Goal: Task Accomplishment & Management: Manage account settings

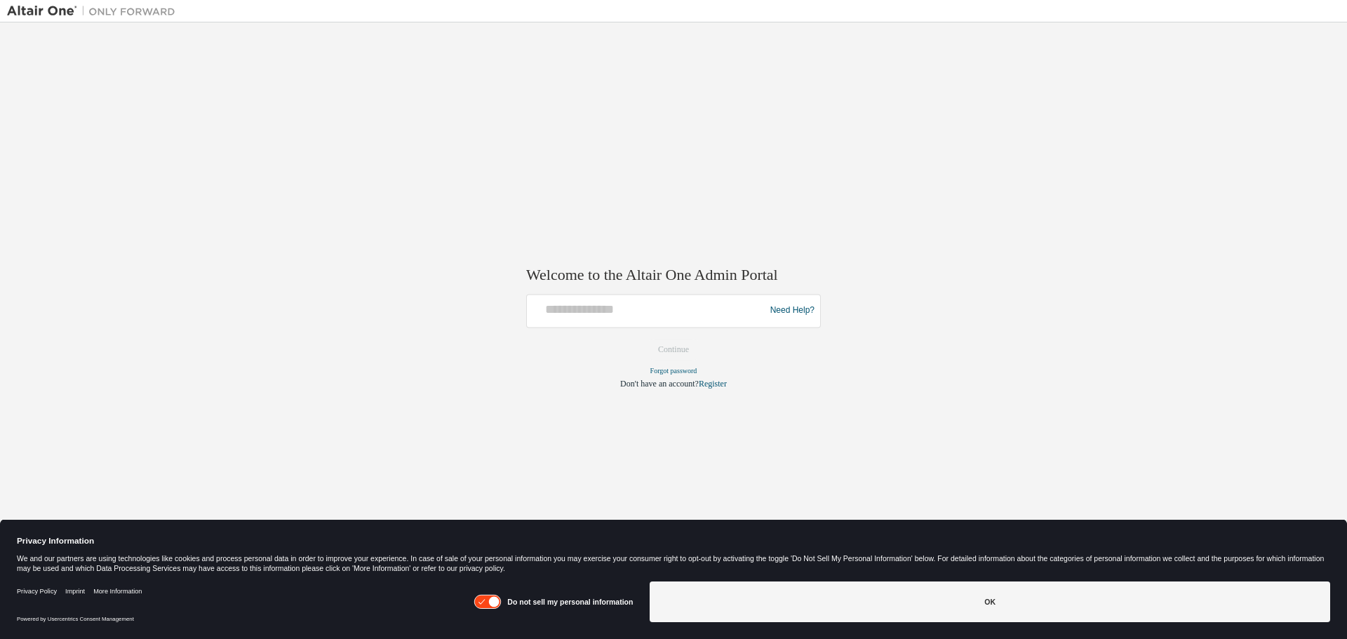
click at [587, 324] on div "Need Help?" at bounding box center [673, 311] width 295 height 34
click at [607, 316] on input "text" at bounding box center [648, 308] width 231 height 20
type input "**********"
click at [674, 351] on button "Continue" at bounding box center [673, 349] width 60 height 21
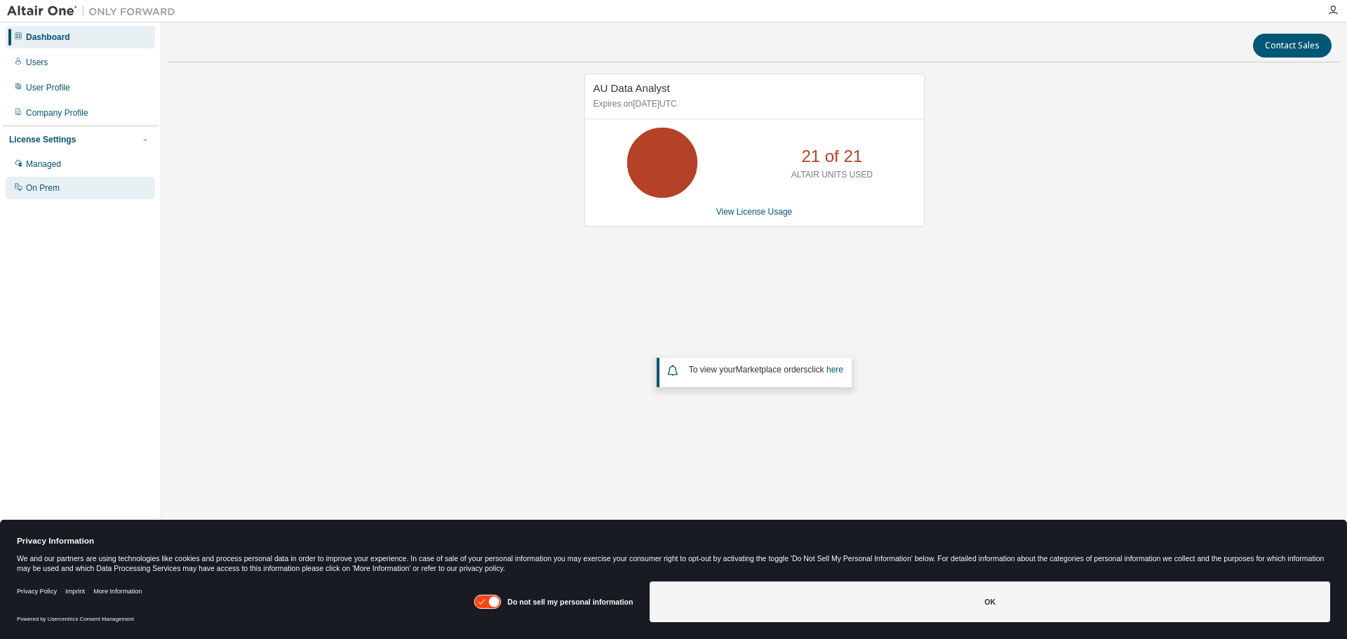
click at [55, 189] on div "On Prem" at bounding box center [43, 187] width 34 height 11
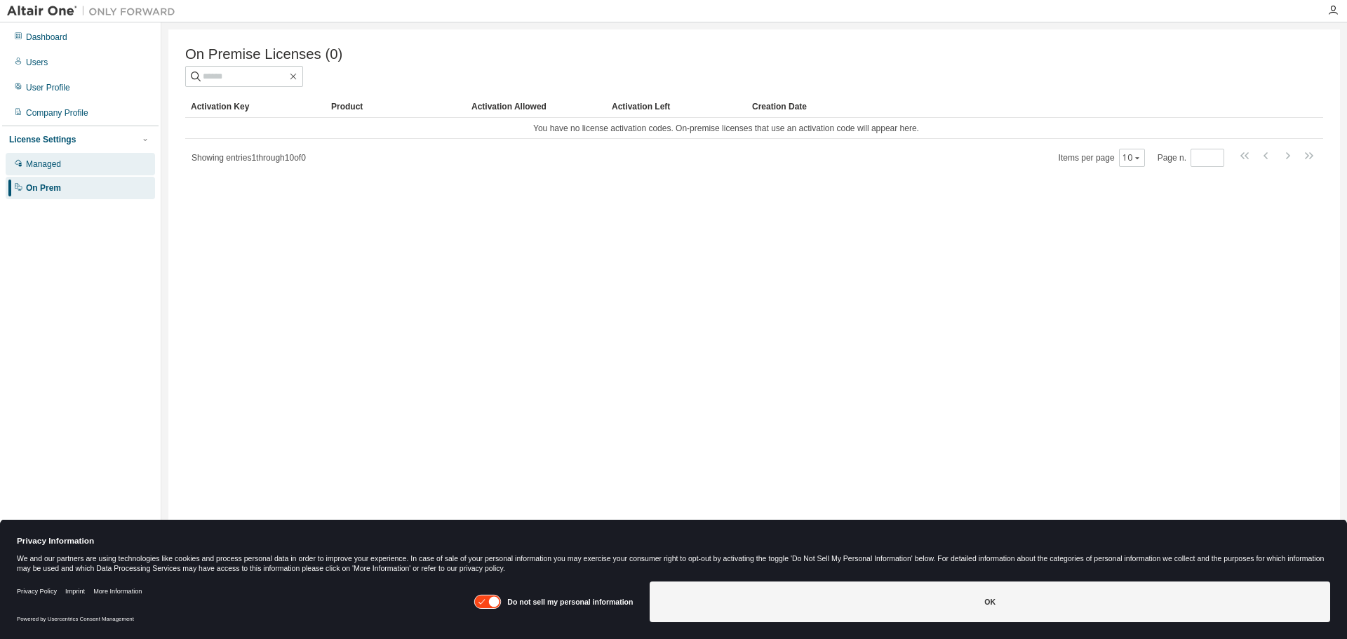
click at [64, 157] on div "Managed" at bounding box center [80, 164] width 149 height 22
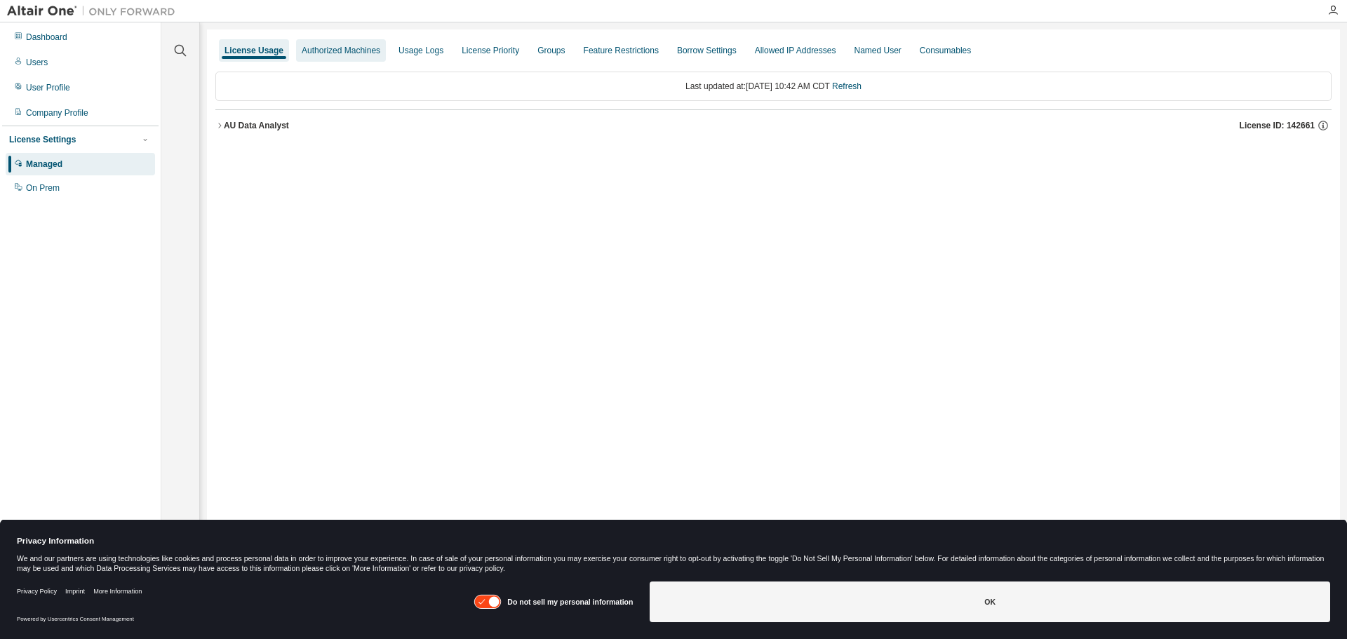
click at [344, 48] on div "Authorized Machines" at bounding box center [341, 50] width 79 height 11
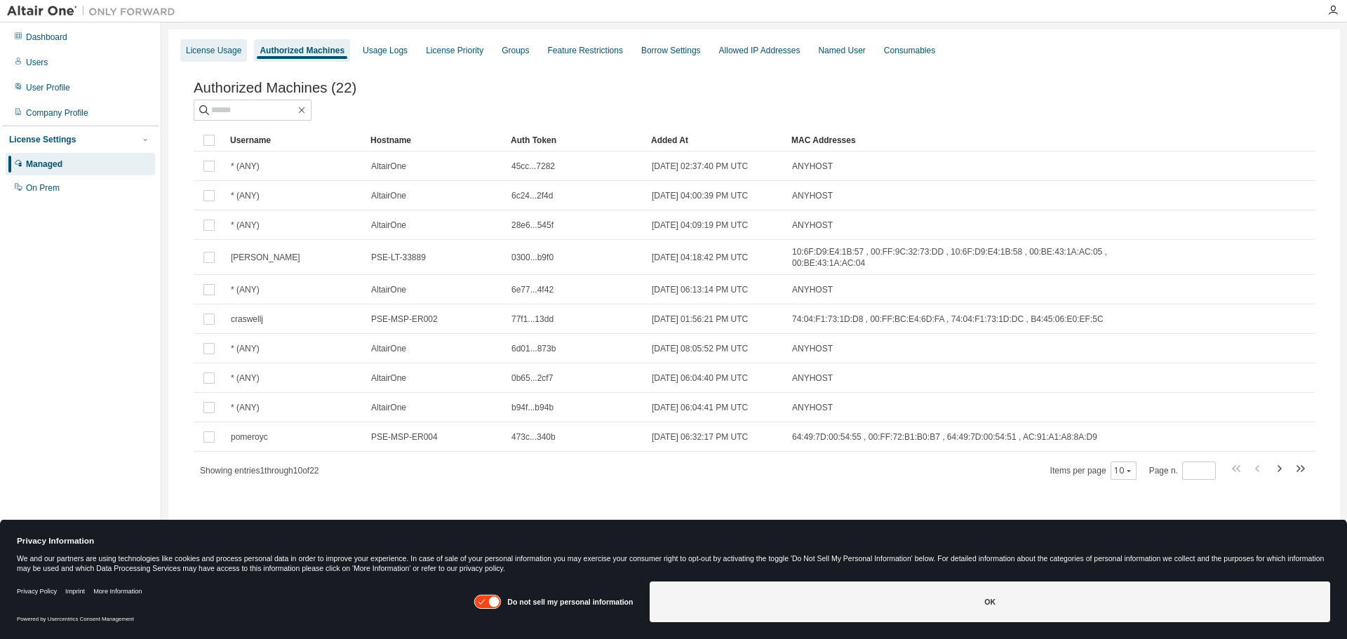
click at [211, 58] on div "License Usage" at bounding box center [213, 50] width 67 height 22
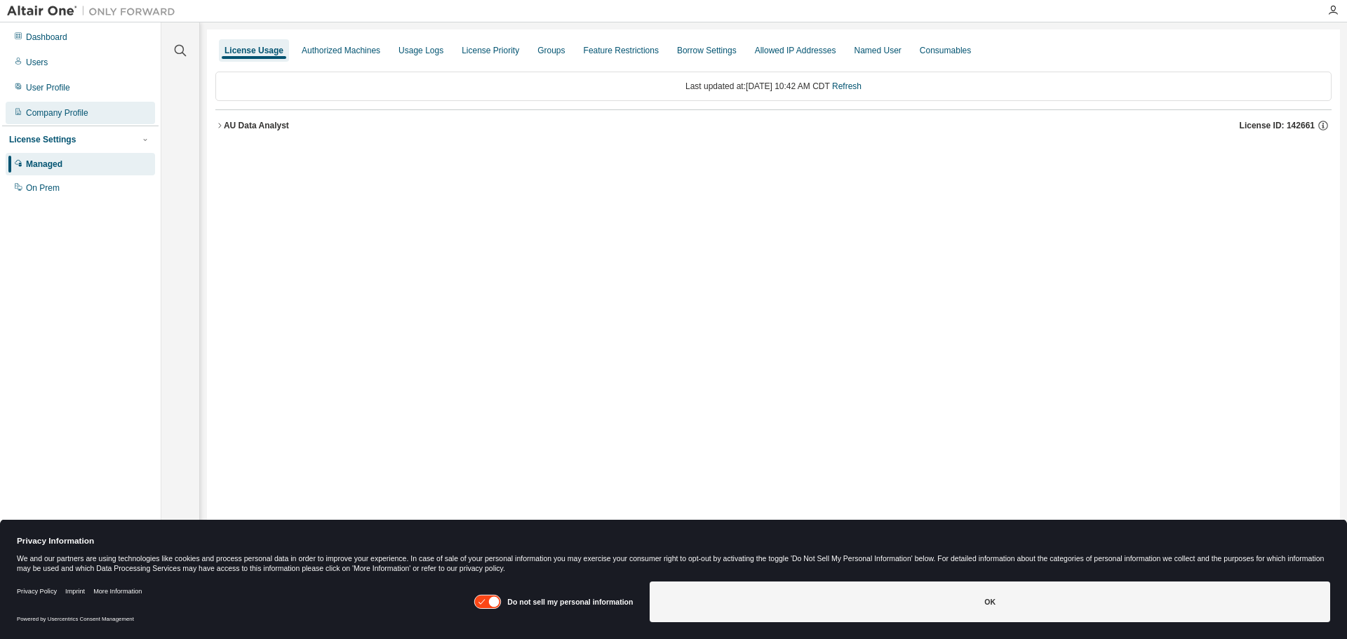
click at [50, 116] on div "Company Profile" at bounding box center [57, 112] width 62 height 11
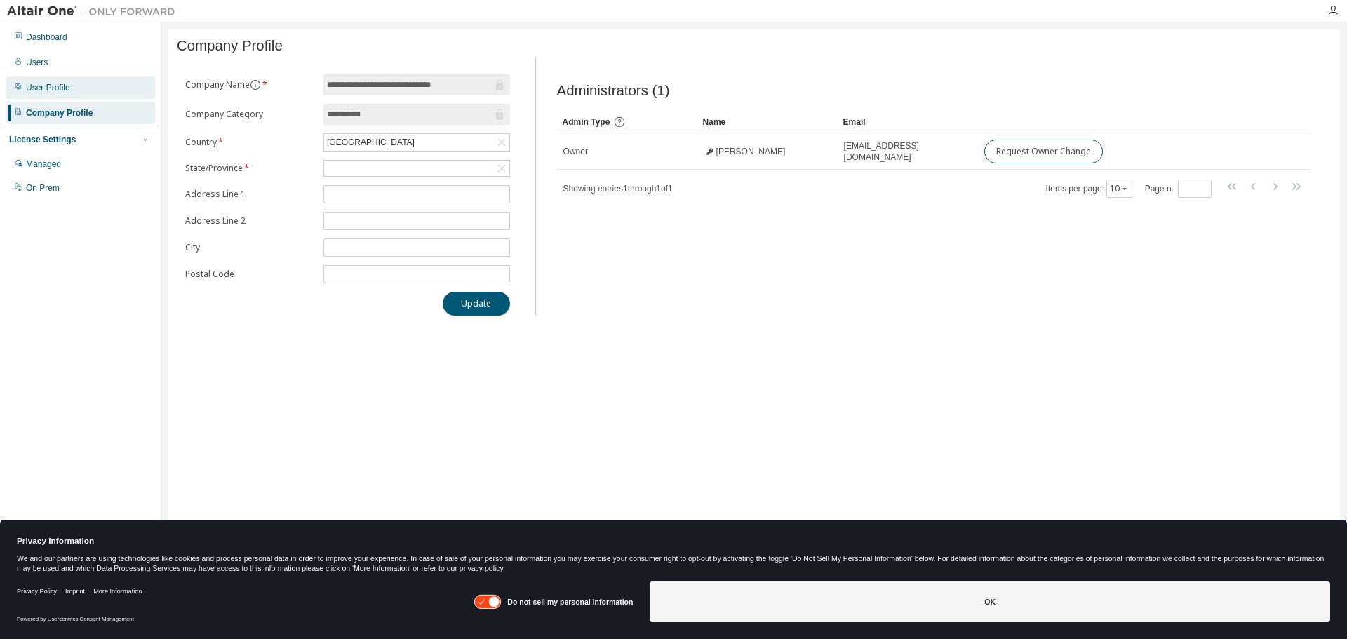
click at [58, 90] on div "User Profile" at bounding box center [48, 87] width 44 height 11
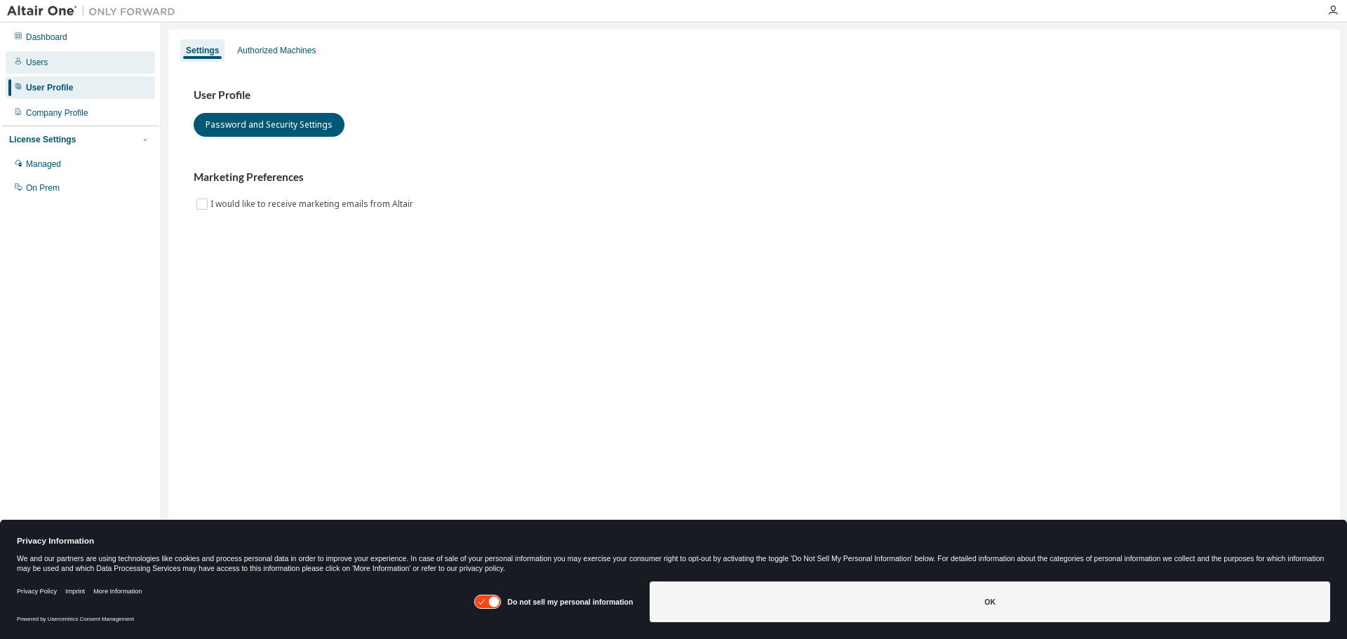
click at [51, 61] on div "Users" at bounding box center [80, 62] width 149 height 22
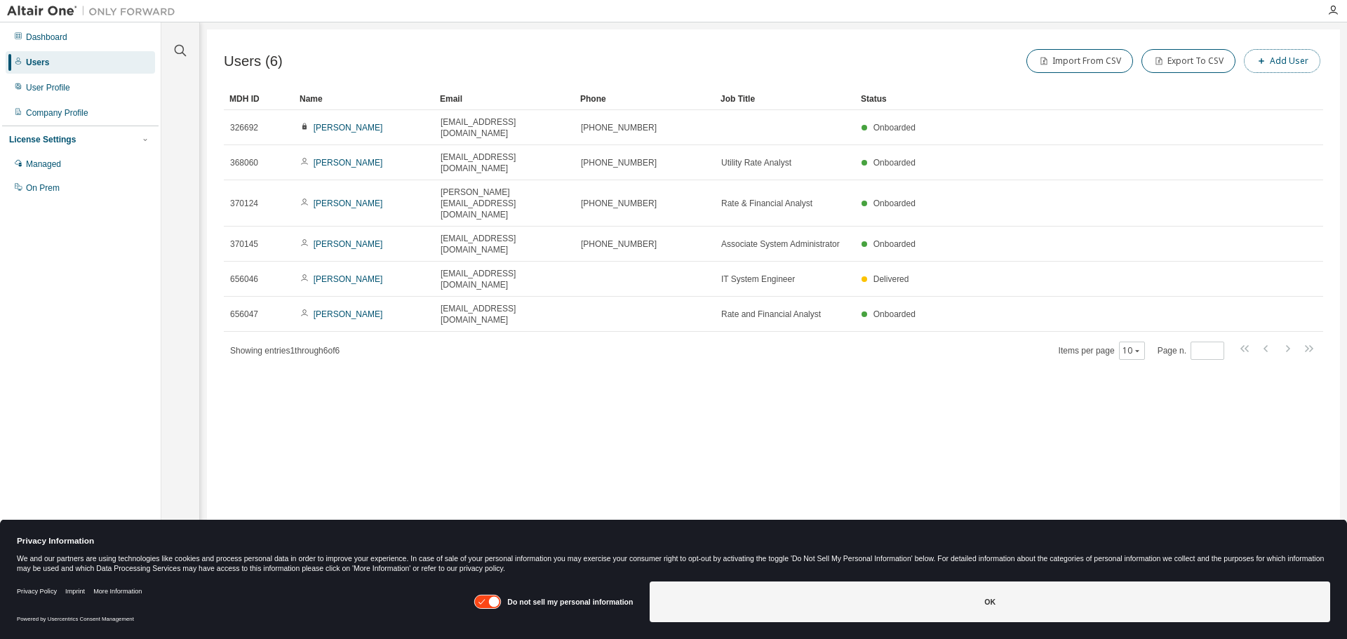
click at [1280, 56] on button "Add User" at bounding box center [1282, 61] width 76 height 24
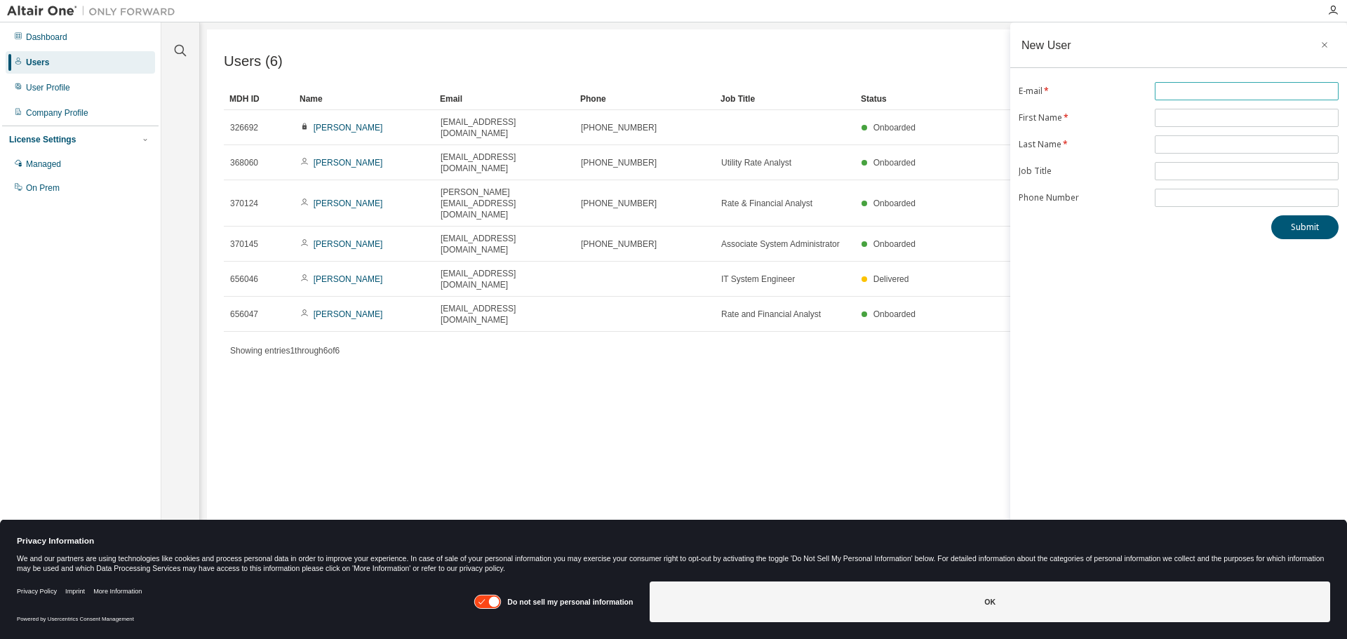
click at [1180, 88] on input "text" at bounding box center [1246, 91] width 177 height 11
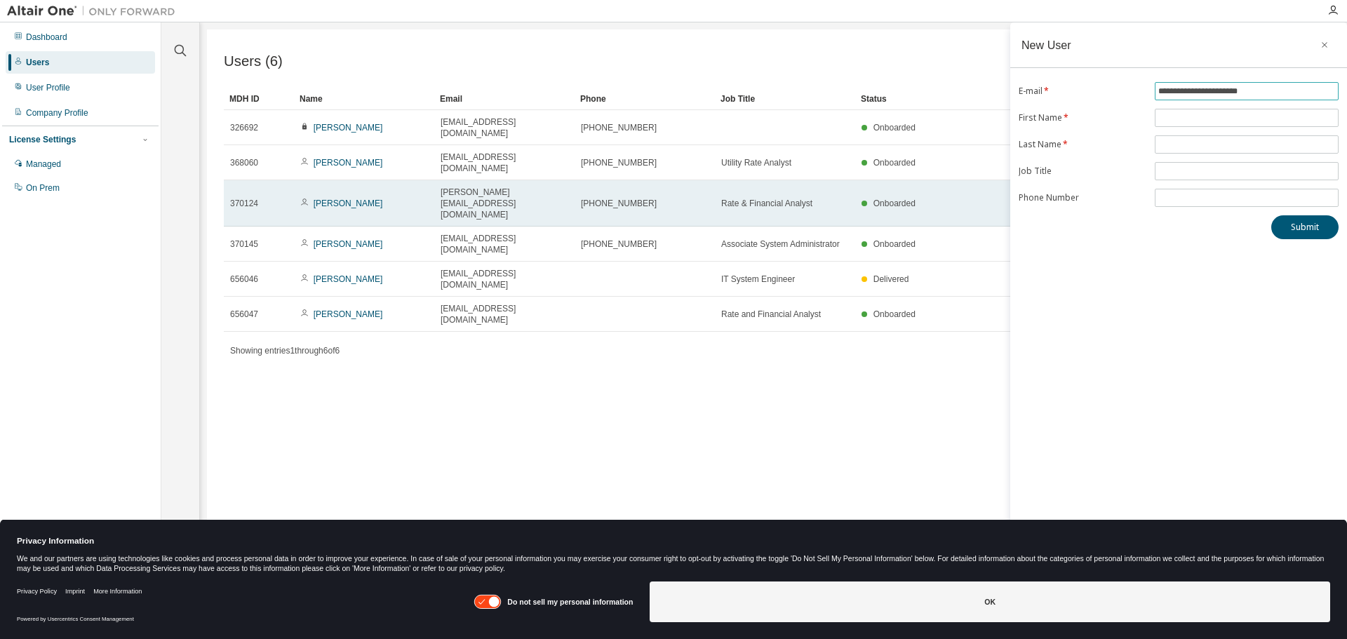
type input "**********"
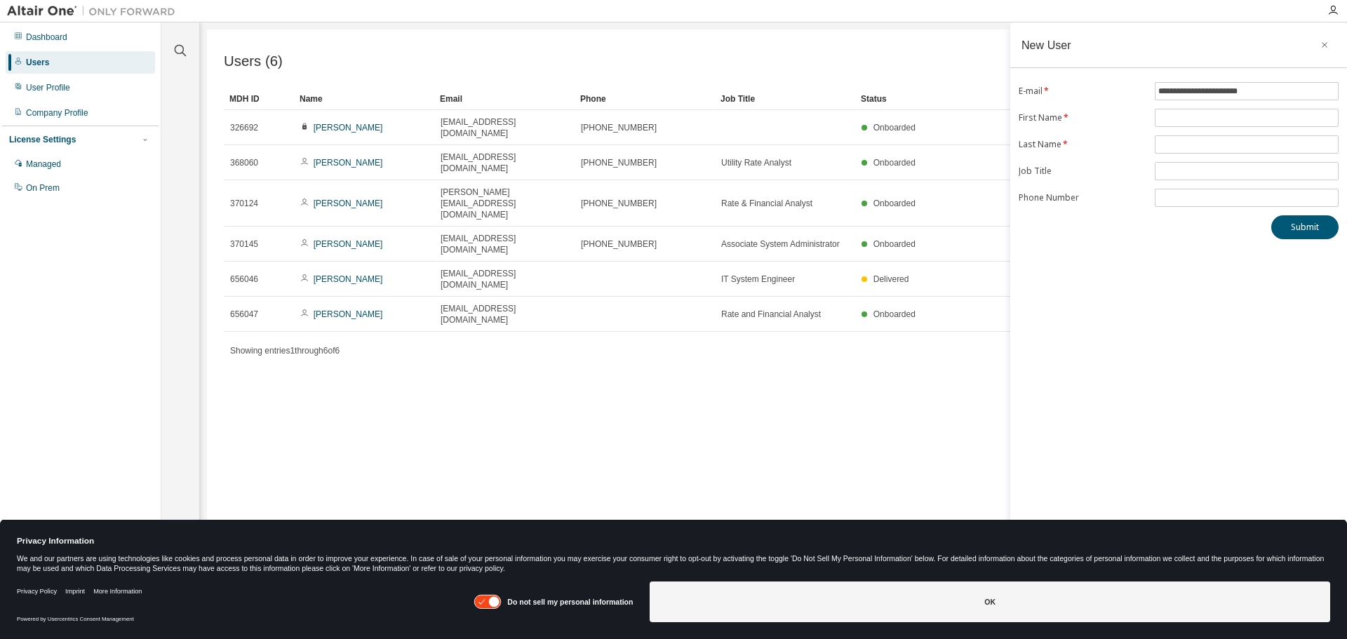
click at [1225, 107] on form "**********" at bounding box center [1179, 144] width 320 height 125
click at [1225, 111] on span at bounding box center [1247, 118] width 184 height 18
click at [1224, 116] on input "text" at bounding box center [1246, 117] width 177 height 11
type input "**********"
click at [1198, 142] on input "text" at bounding box center [1246, 144] width 177 height 11
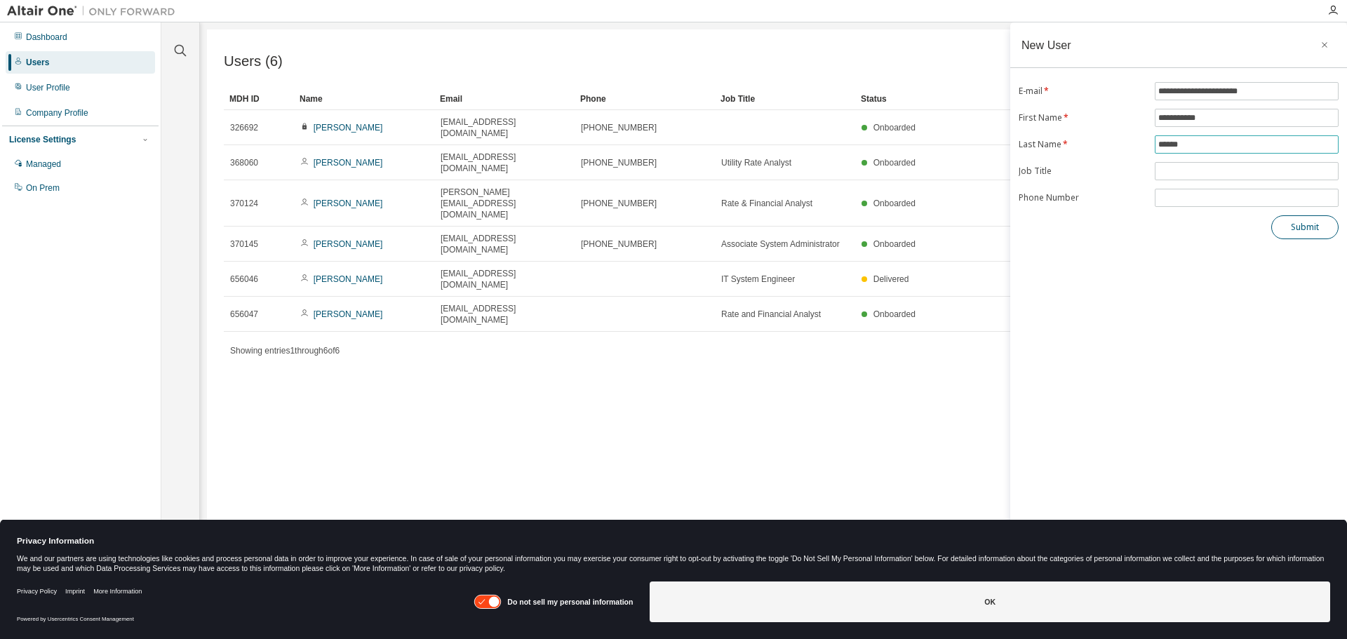
type input "******"
click at [1305, 225] on button "Submit" at bounding box center [1304, 227] width 67 height 24
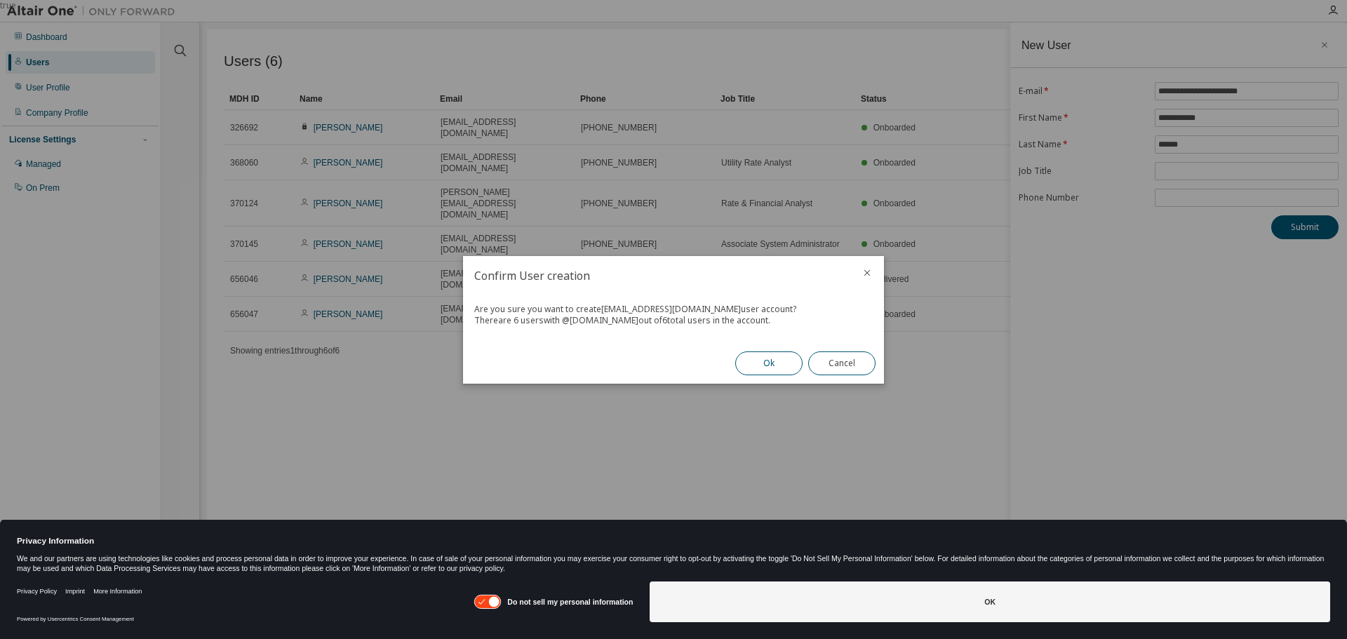
click at [753, 364] on button "Ok" at bounding box center [768, 364] width 67 height 24
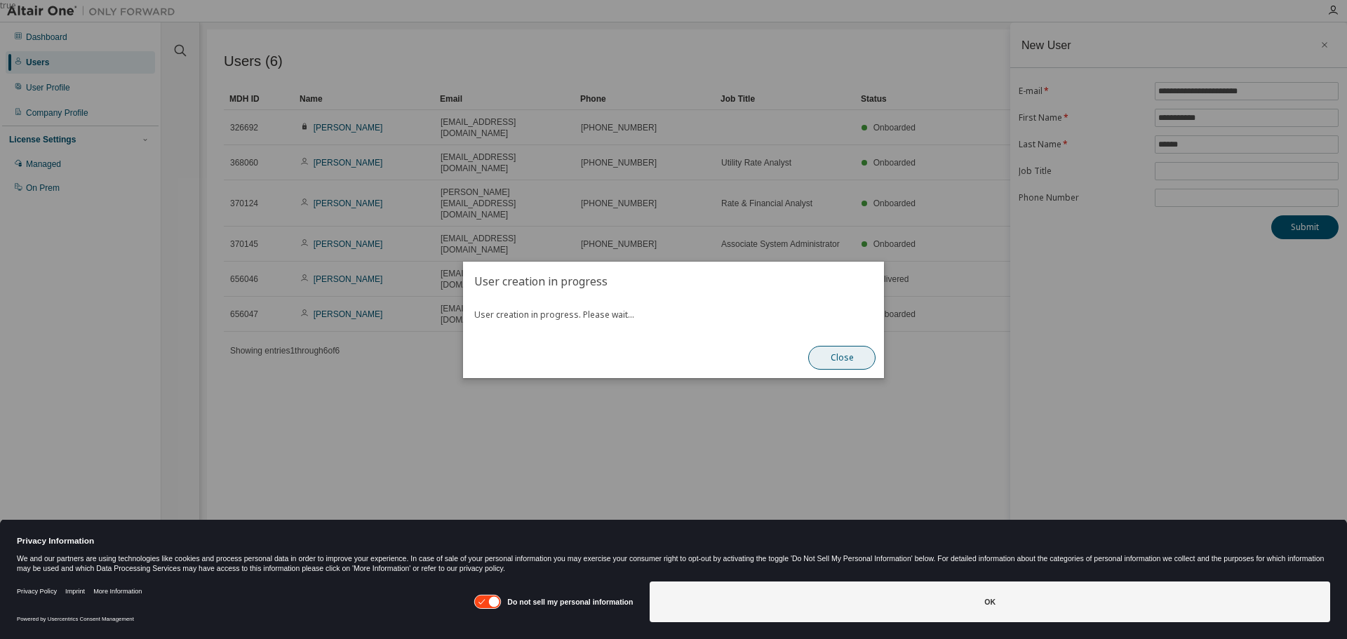
click at [858, 359] on button "Close" at bounding box center [841, 358] width 67 height 24
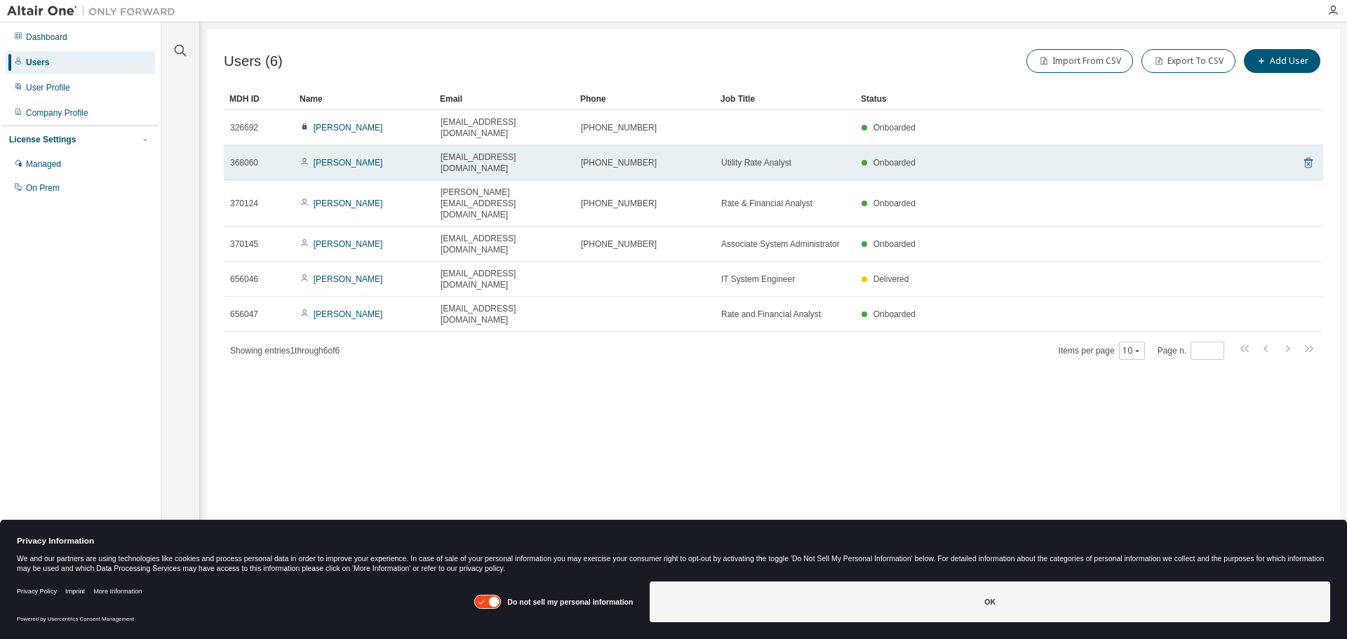
click at [1305, 158] on icon at bounding box center [1308, 163] width 8 height 11
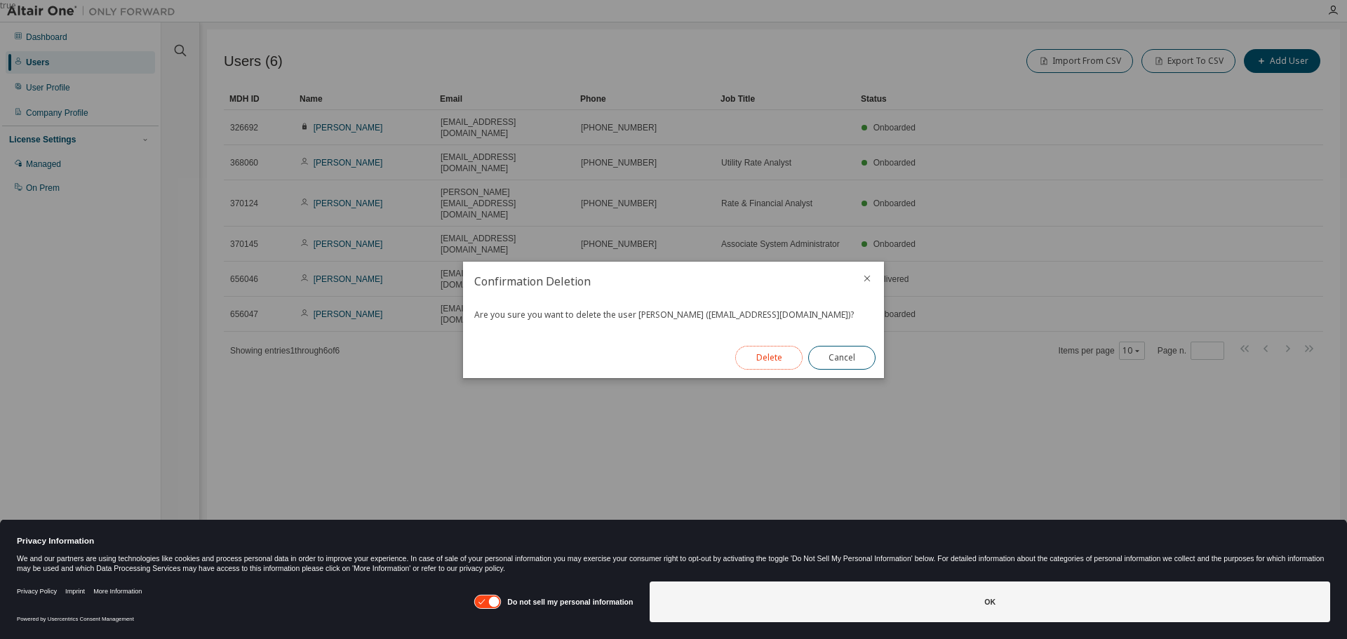
click at [762, 355] on button "Delete" at bounding box center [768, 358] width 67 height 24
click at [855, 356] on button "Close" at bounding box center [841, 358] width 67 height 24
click at [838, 359] on button "Close" at bounding box center [841, 358] width 67 height 24
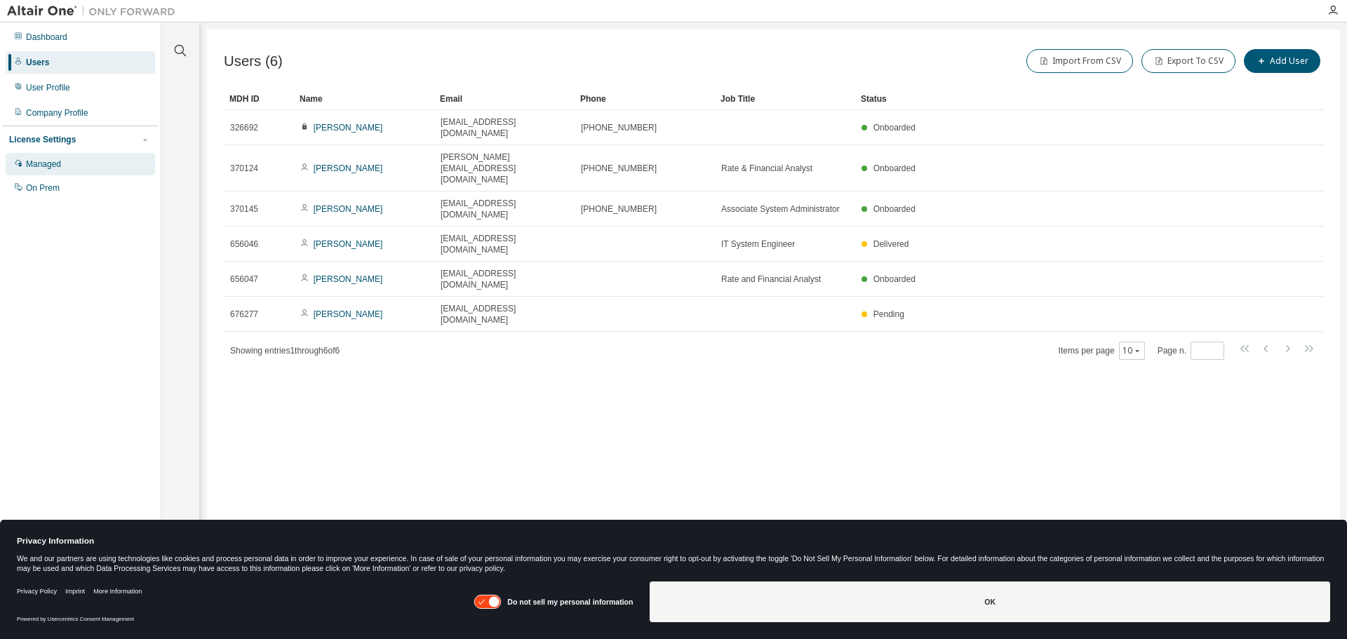
click at [45, 159] on div "Managed" at bounding box center [43, 164] width 35 height 11
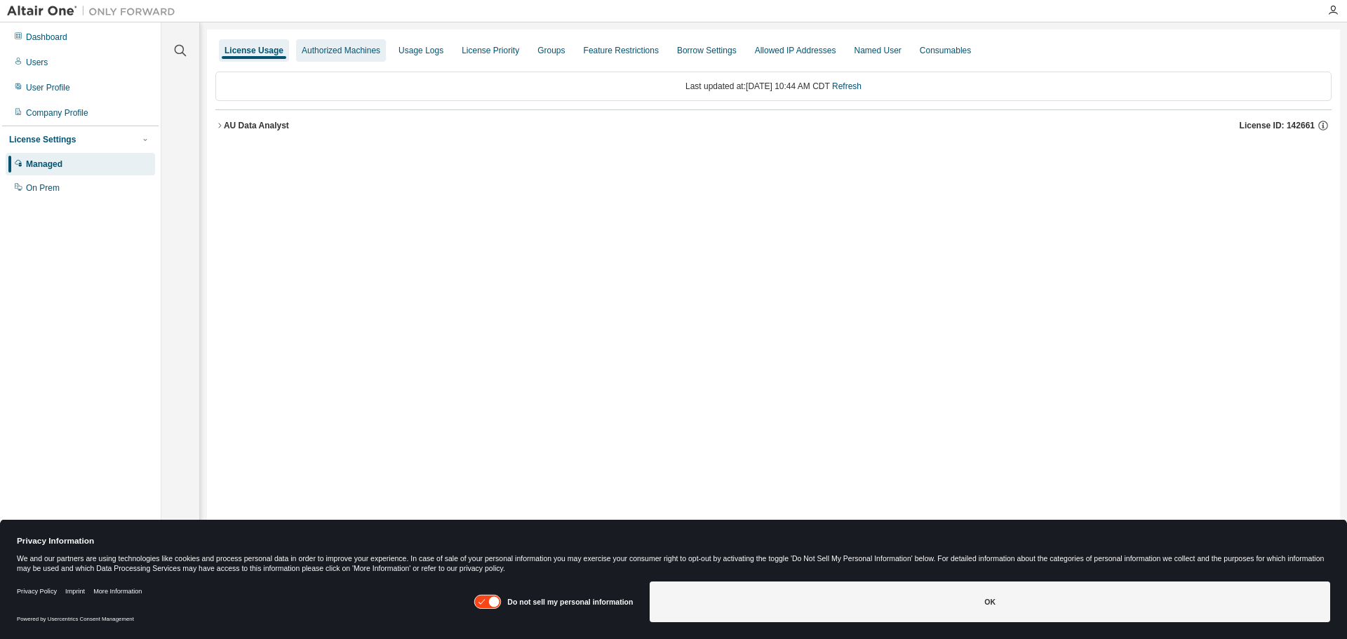
click at [334, 56] on div "Authorized Machines" at bounding box center [341, 50] width 90 height 22
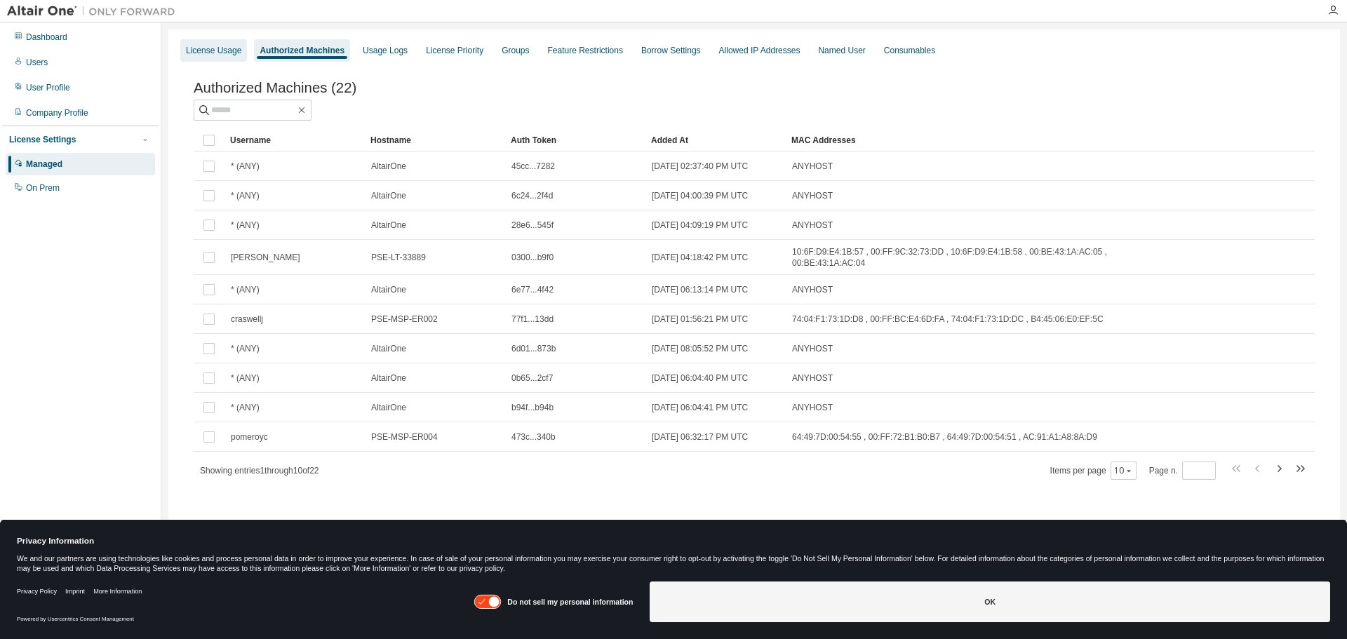
click at [225, 48] on div "License Usage" at bounding box center [213, 50] width 55 height 11
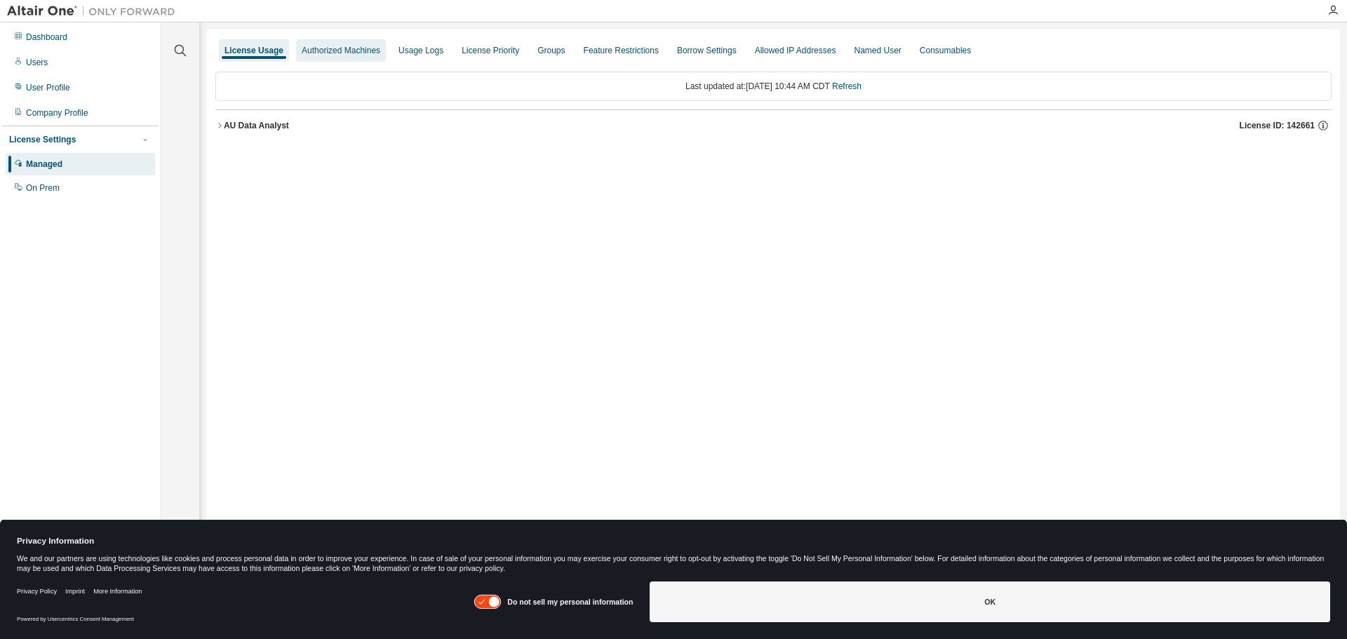
click at [335, 48] on div "Authorized Machines" at bounding box center [341, 50] width 79 height 11
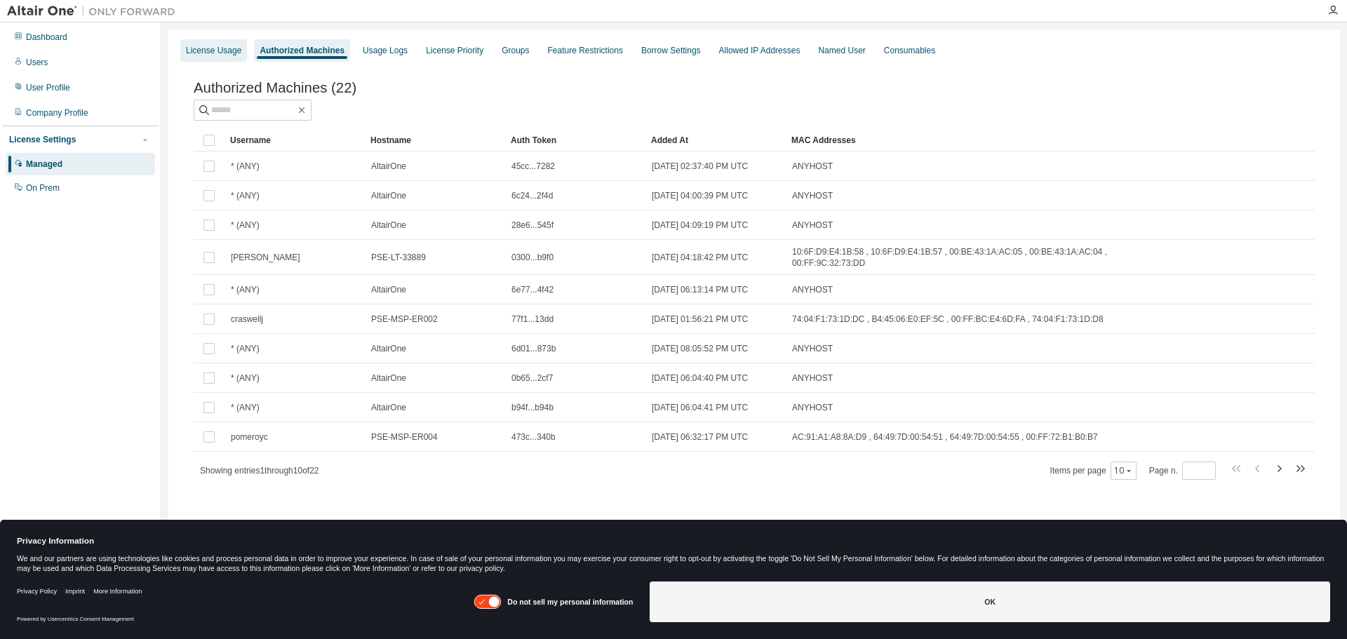
click at [213, 55] on div "License Usage" at bounding box center [213, 50] width 55 height 11
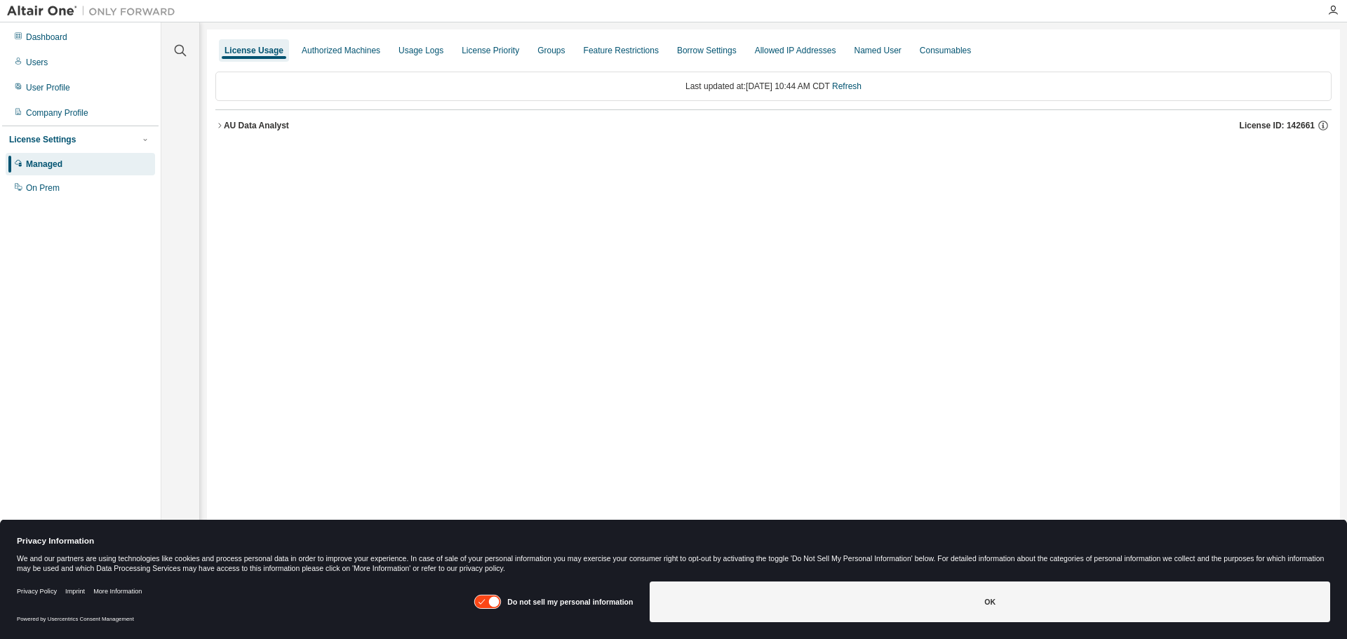
click at [221, 127] on icon "button" at bounding box center [219, 125] width 8 height 8
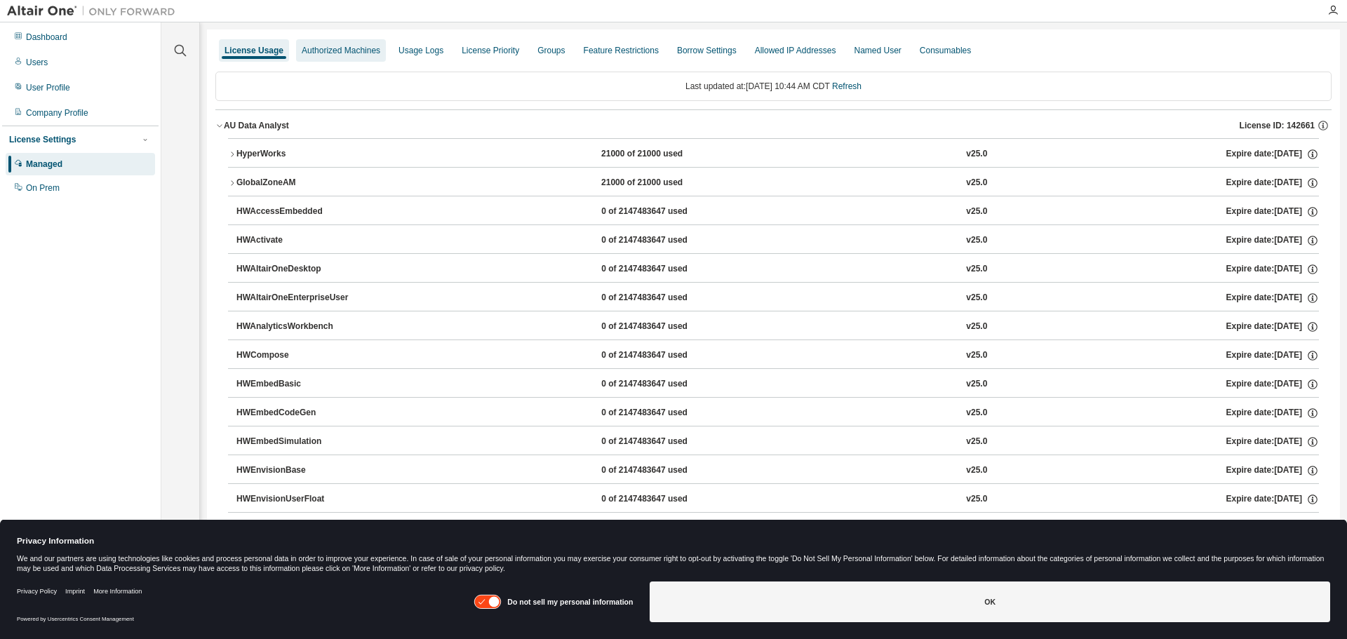
click at [312, 44] on div "Authorized Machines" at bounding box center [341, 50] width 90 height 22
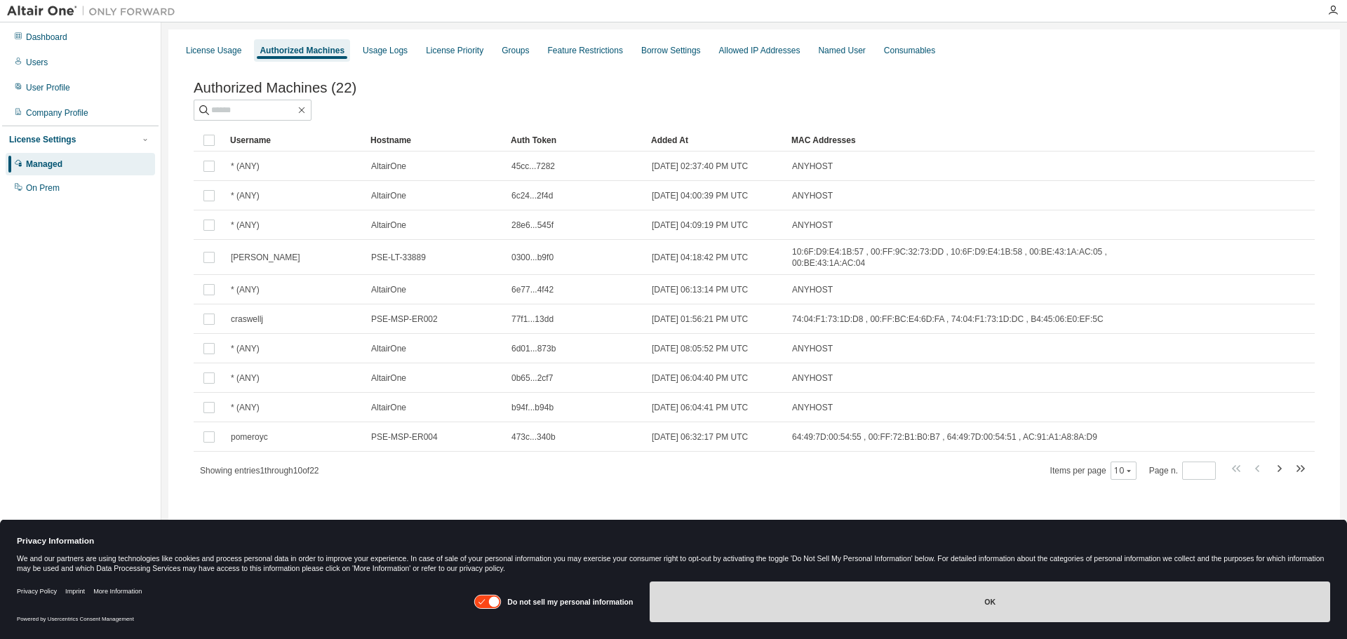
click at [1047, 603] on button "OK" at bounding box center [990, 602] width 681 height 41
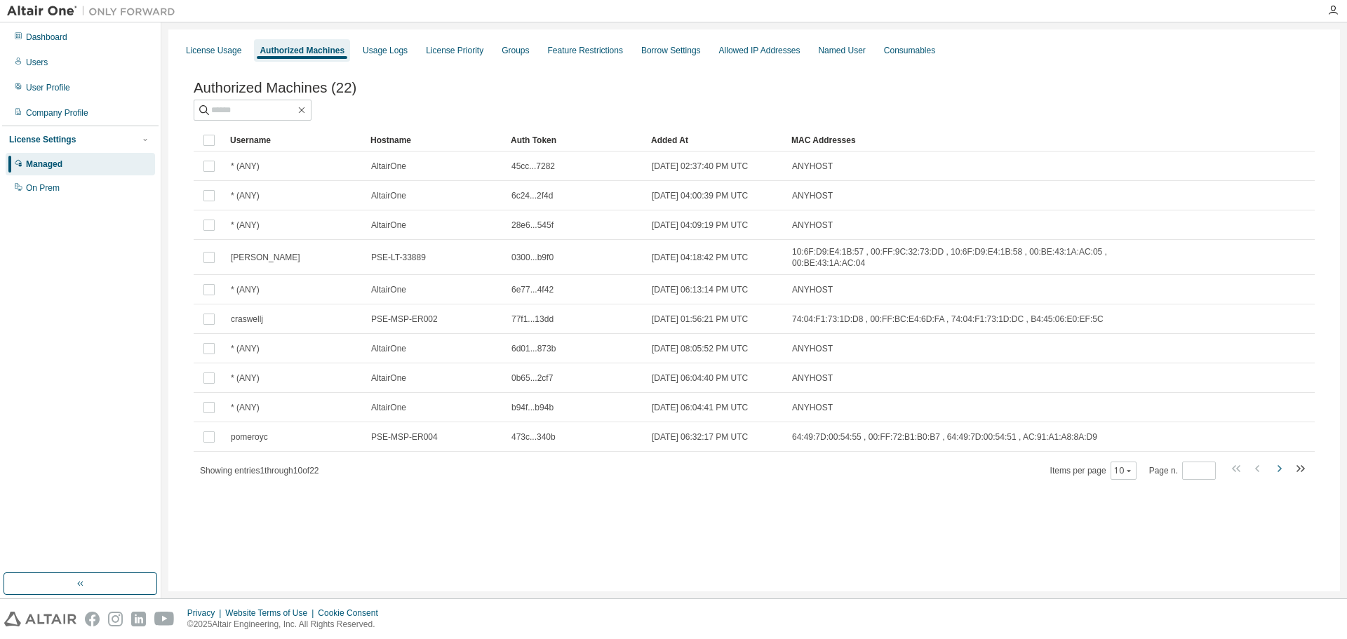
click at [1285, 472] on icon "button" at bounding box center [1279, 468] width 17 height 17
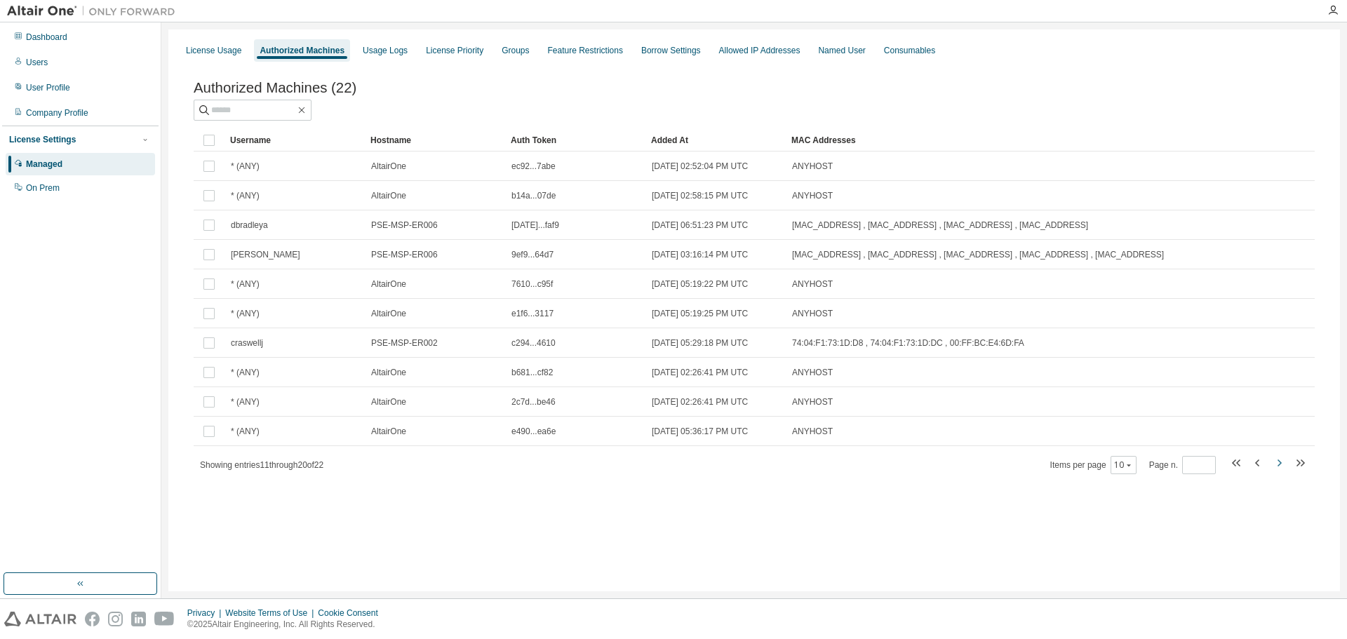
click at [1285, 472] on icon "button" at bounding box center [1279, 463] width 17 height 17
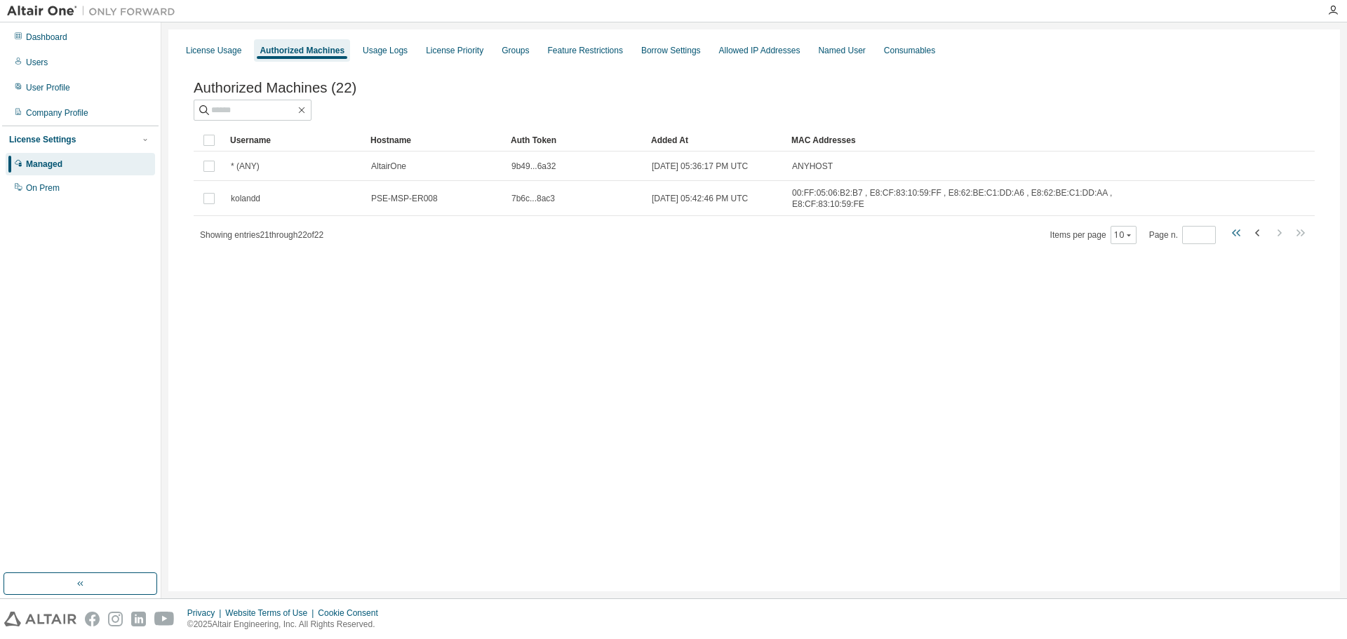
click at [1238, 229] on icon "button" at bounding box center [1238, 232] width 4 height 7
type input "*"
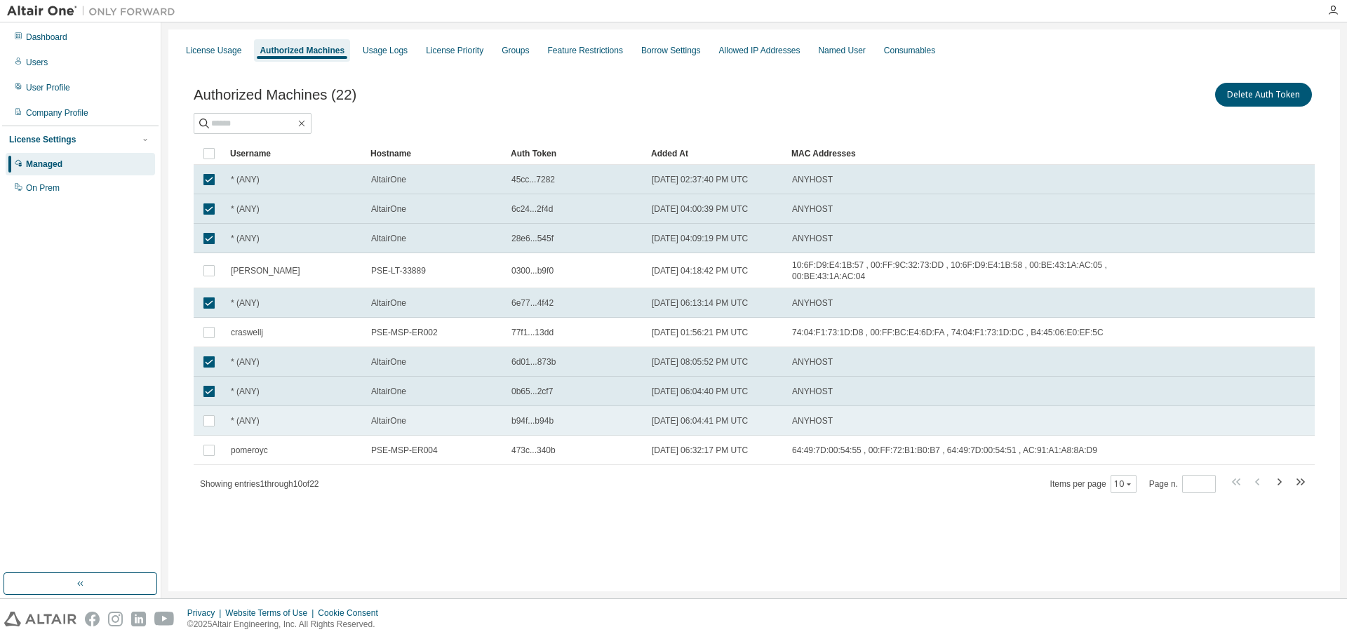
click at [207, 424] on td at bounding box center [209, 420] width 31 height 29
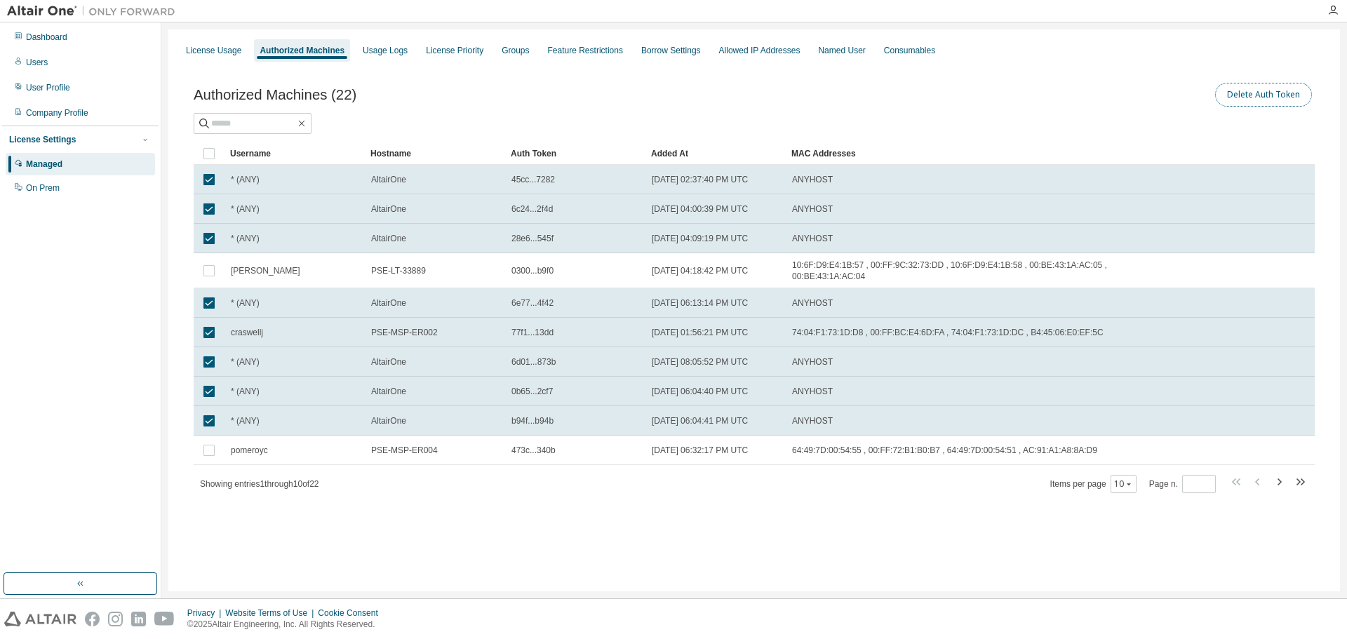
click at [1257, 105] on button "Delete Auth Token" at bounding box center [1263, 95] width 97 height 24
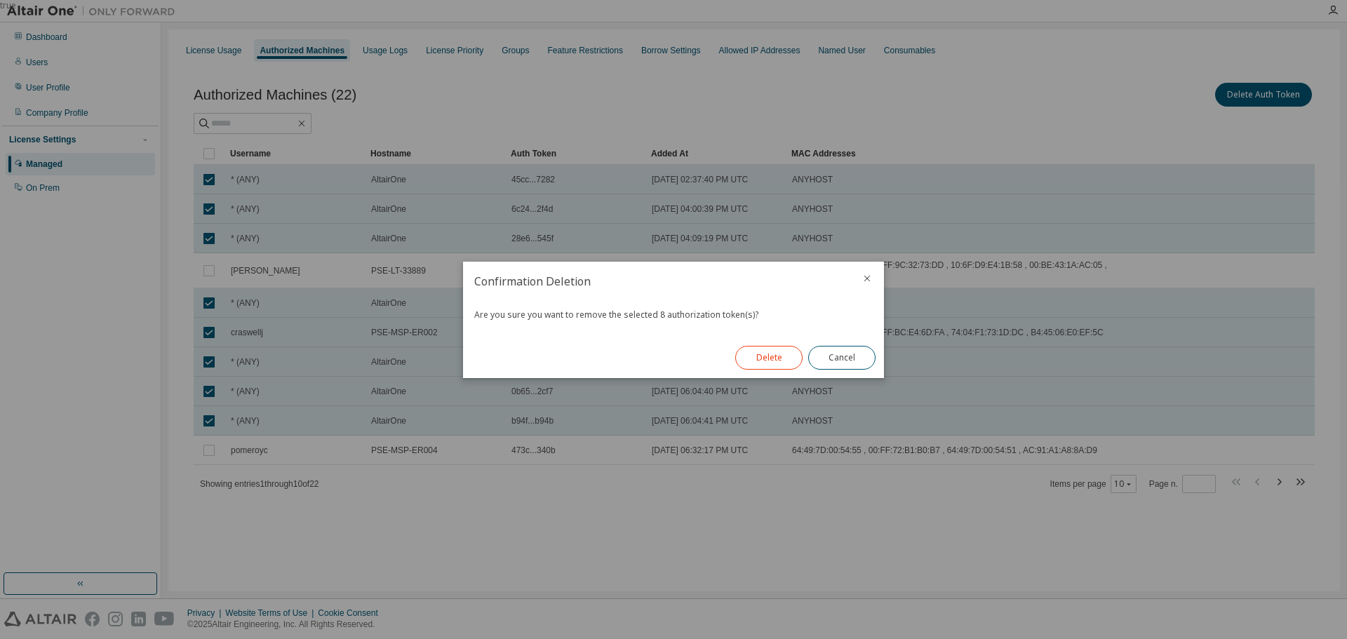
click at [767, 356] on button "Delete" at bounding box center [768, 358] width 67 height 24
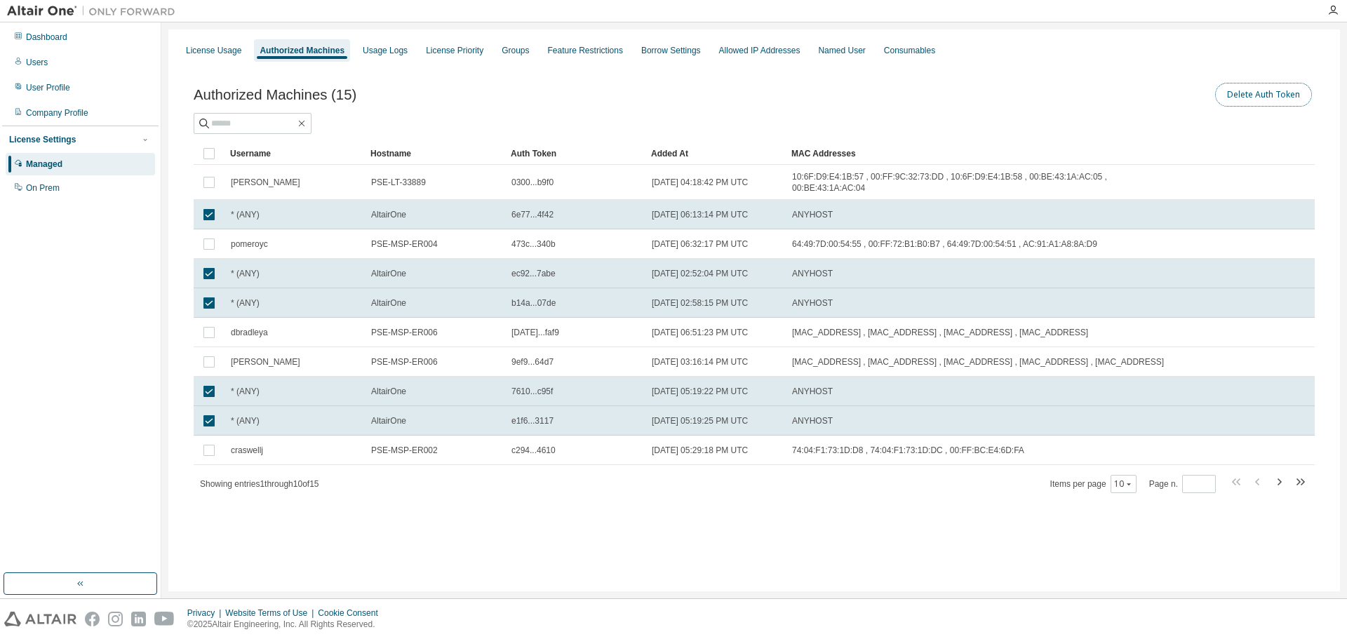
click at [1252, 100] on button "Delete Auth Token" at bounding box center [1263, 95] width 97 height 24
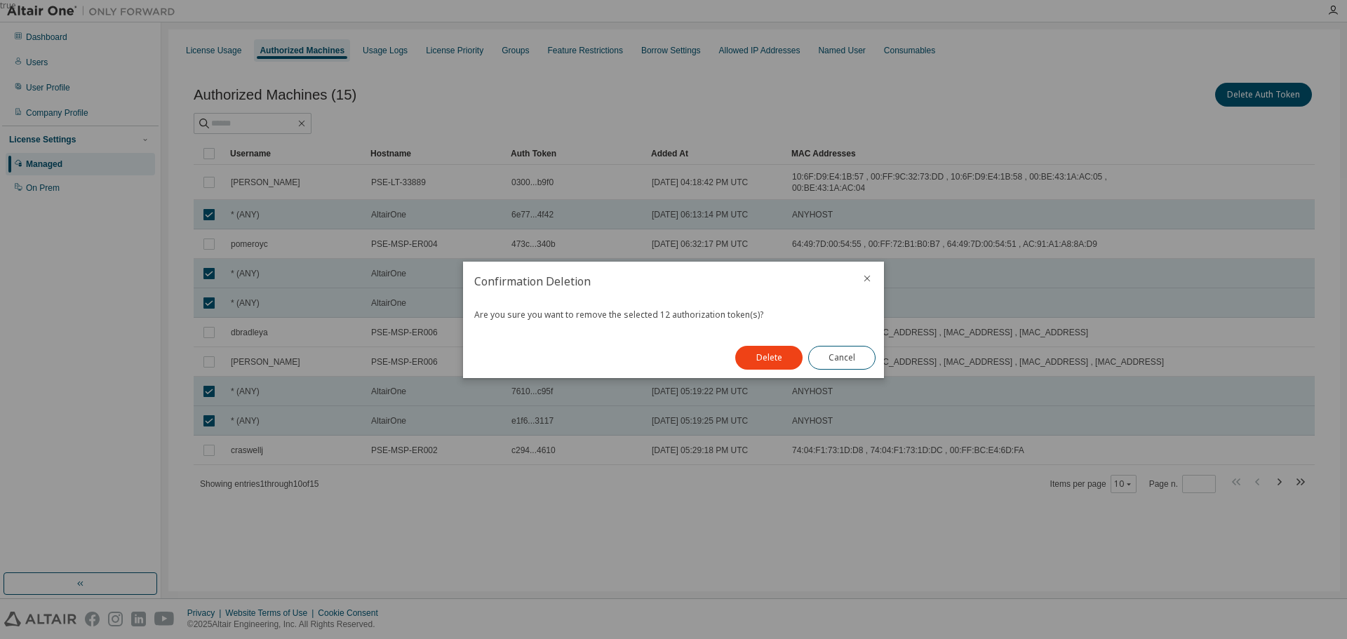
click at [735, 350] on div "Delete Cancel" at bounding box center [805, 358] width 157 height 41
click at [742, 352] on button "Delete" at bounding box center [768, 358] width 67 height 24
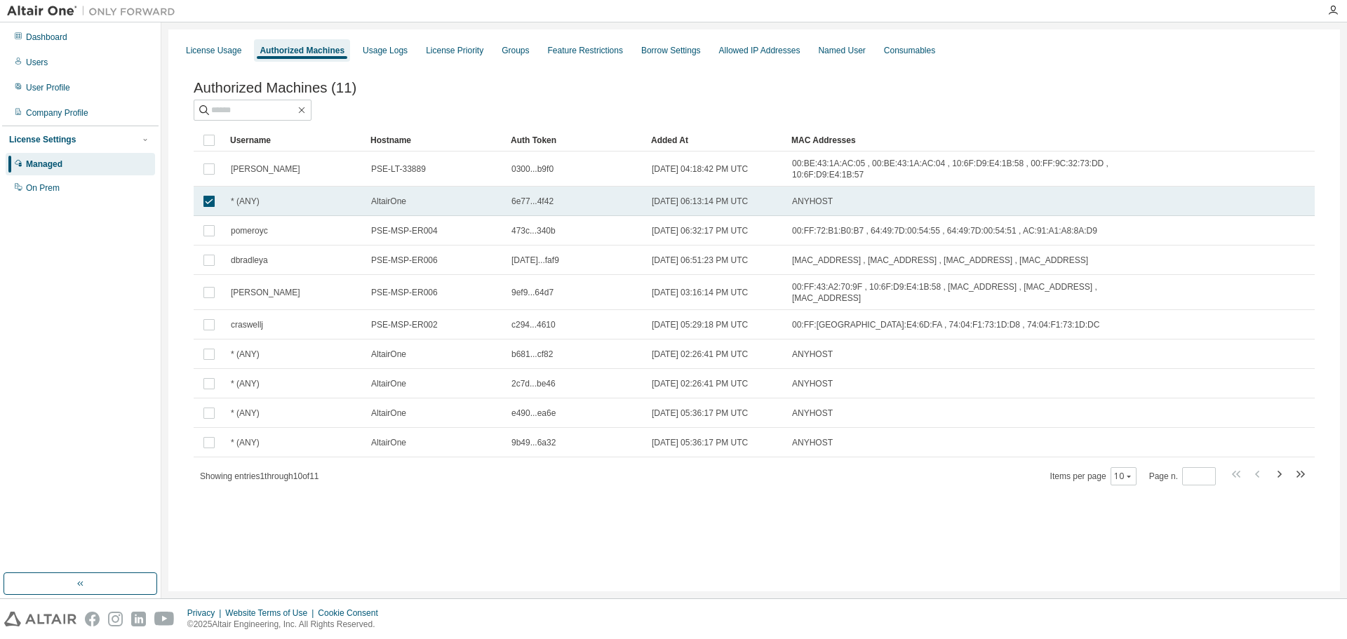
drag, startPoint x: 314, startPoint y: 199, endPoint x: 302, endPoint y: 199, distance: 11.9
click at [302, 199] on div "* (ANY)" at bounding box center [295, 201] width 128 height 11
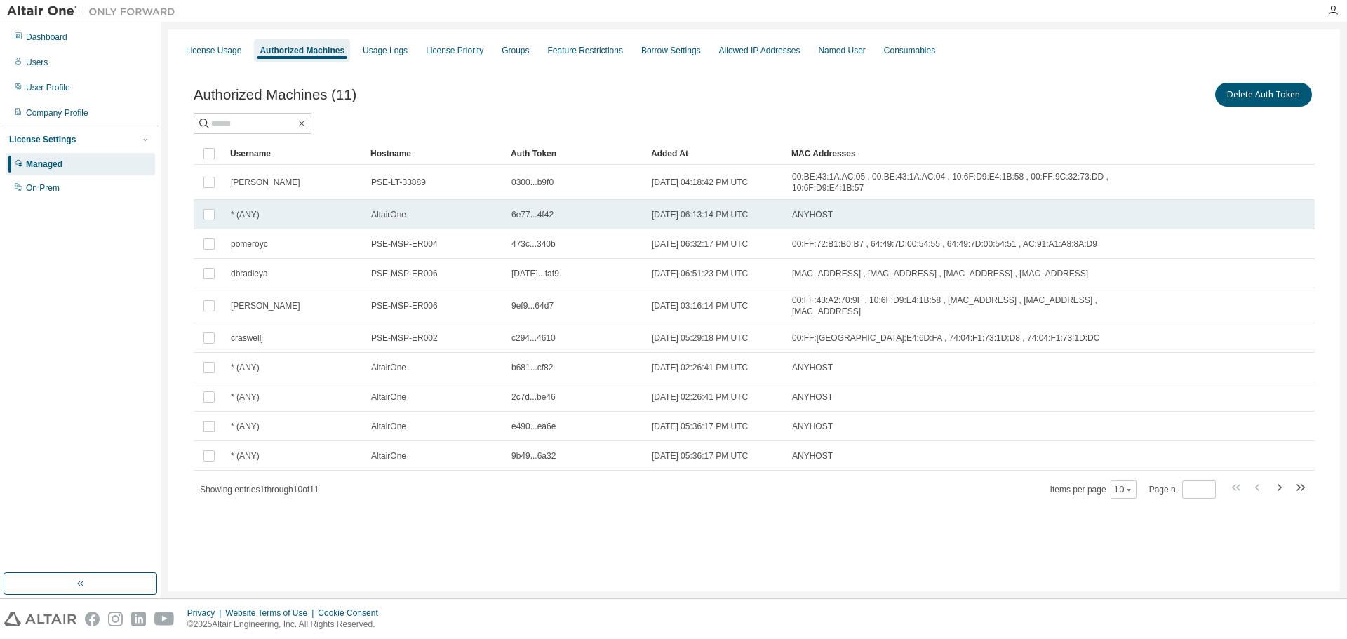
click at [272, 220] on td "* (ANY)" at bounding box center [295, 214] width 140 height 29
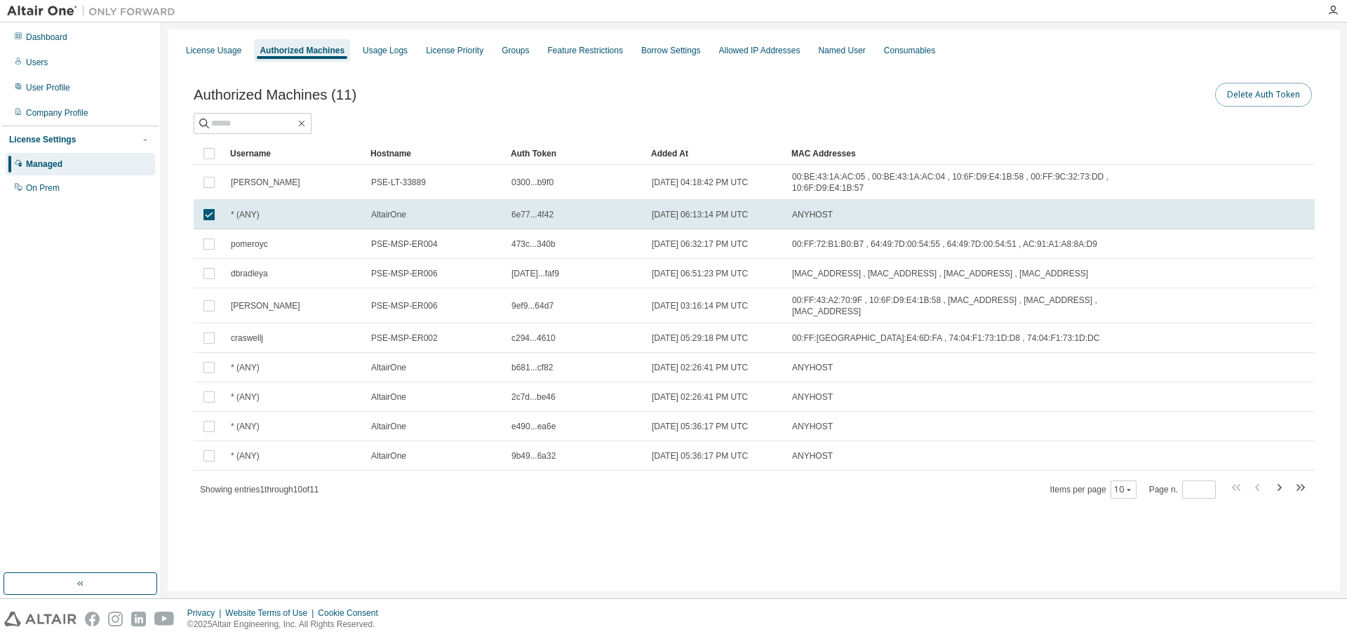
click at [1285, 93] on button "Delete Auth Token" at bounding box center [1263, 95] width 97 height 24
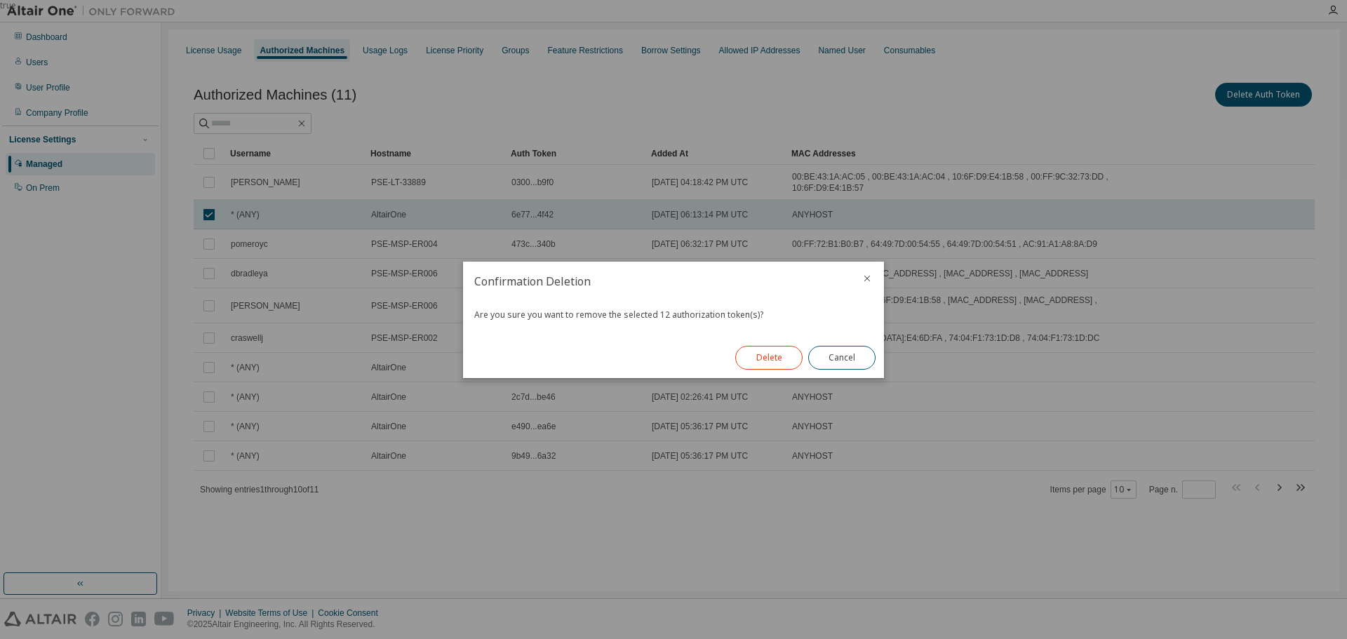
click at [775, 359] on button "Delete" at bounding box center [768, 358] width 67 height 24
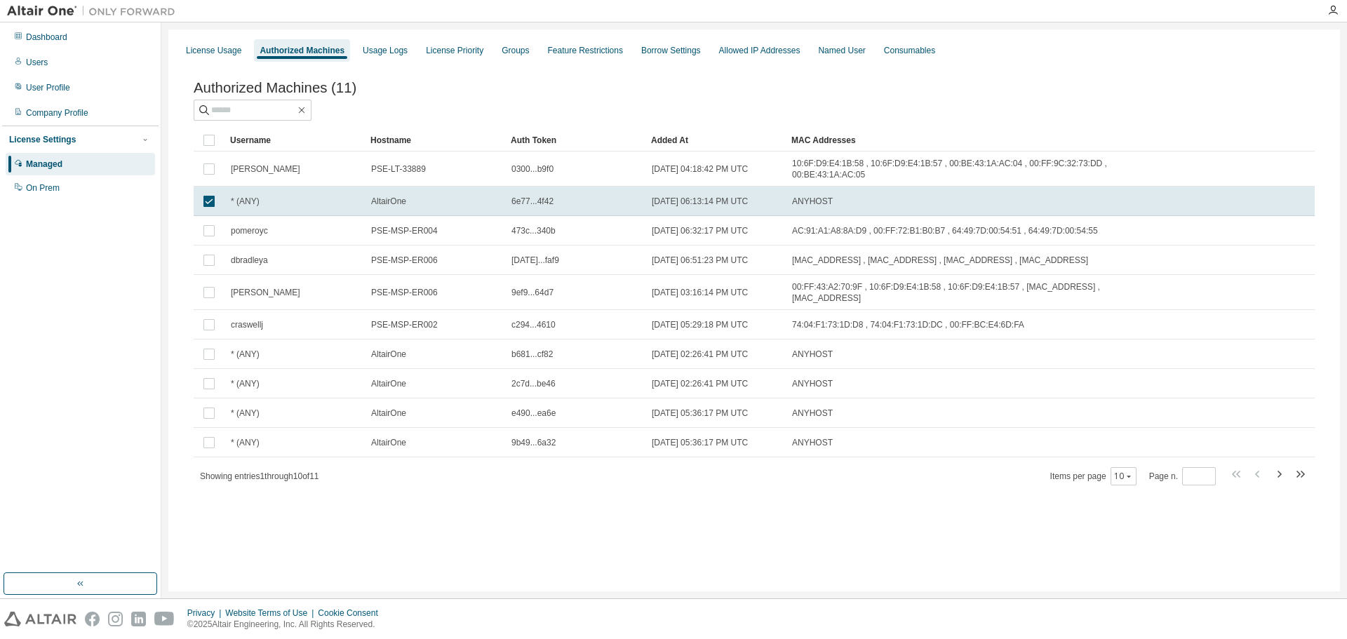
click at [283, 48] on div "Authorized Machines" at bounding box center [302, 50] width 85 height 11
click at [25, 190] on div "On Prem" at bounding box center [80, 188] width 149 height 22
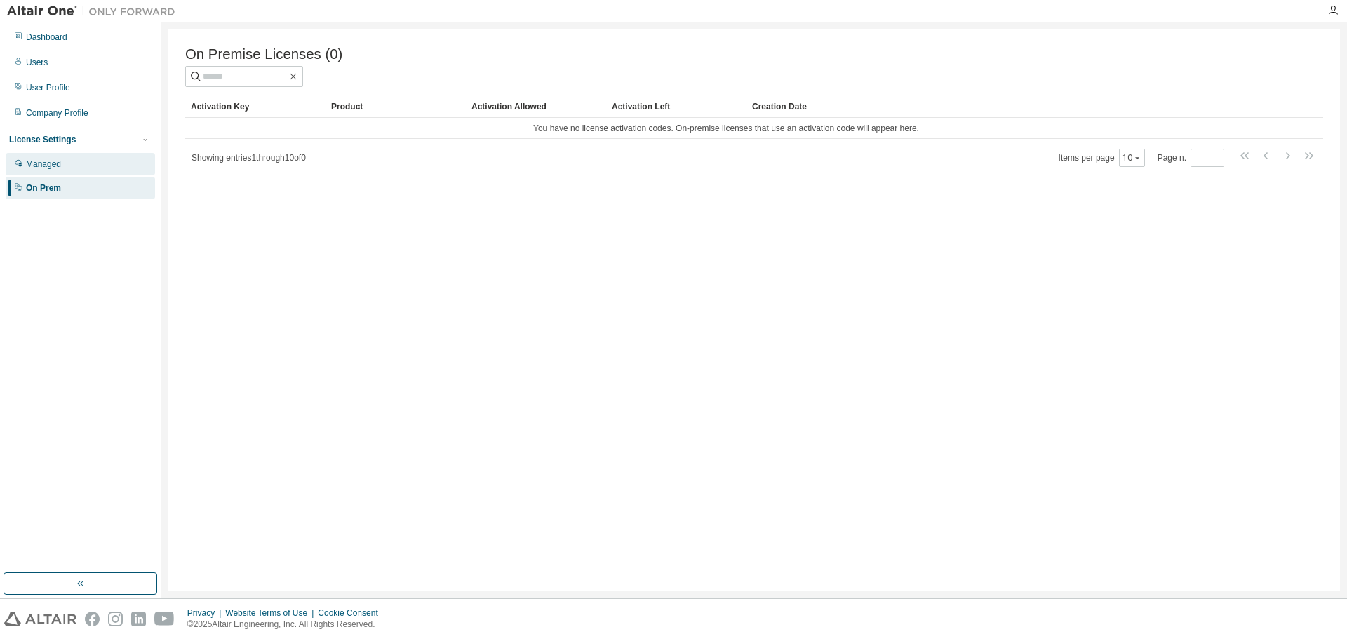
click at [34, 168] on div "Managed" at bounding box center [43, 164] width 35 height 11
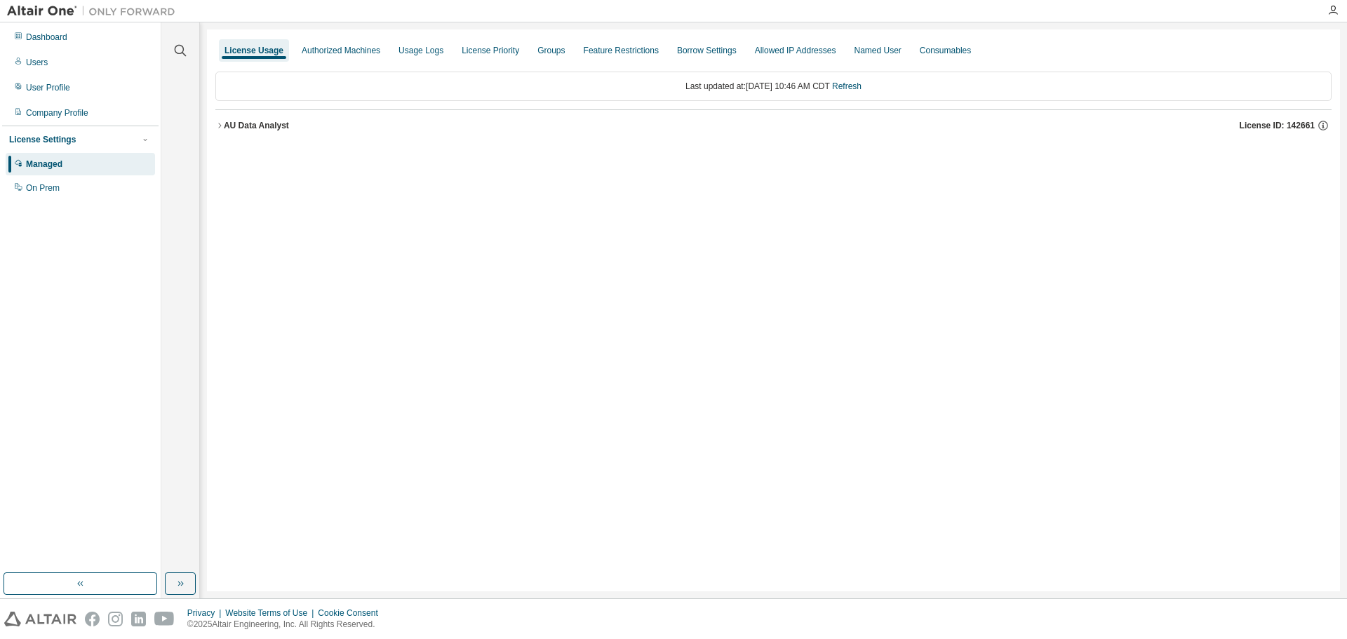
click at [299, 127] on div "AU Data Analyst License ID: 142661" at bounding box center [778, 125] width 1108 height 13
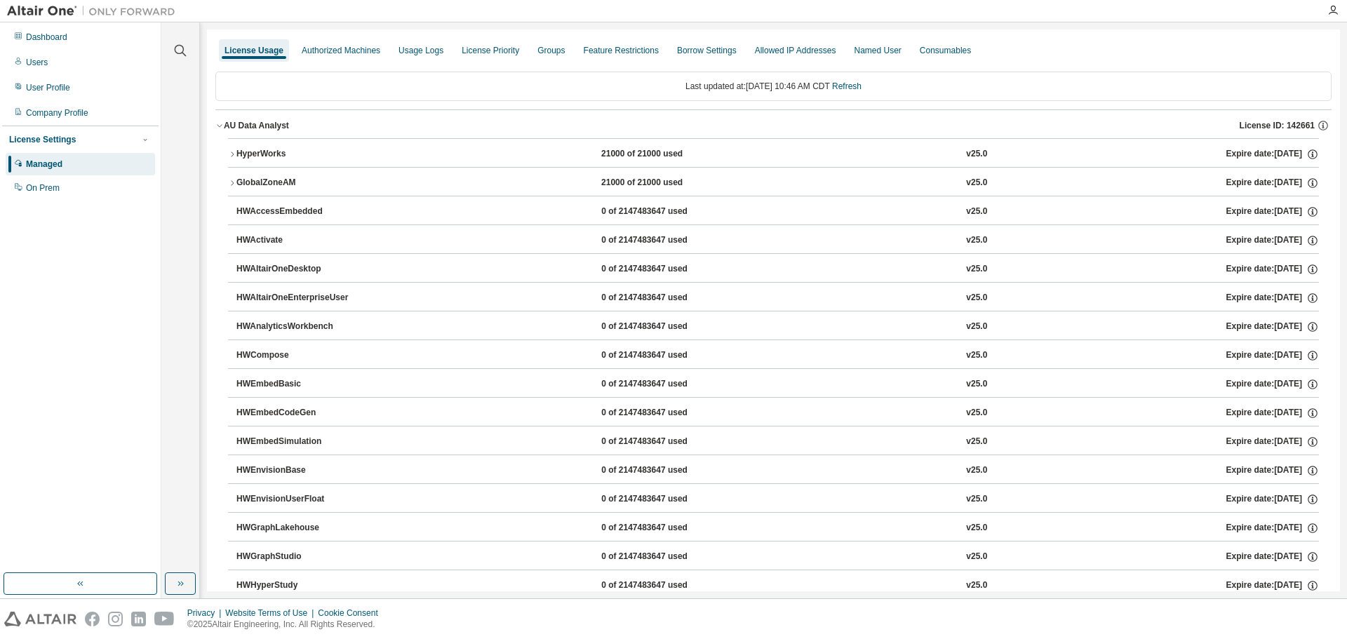
click at [299, 127] on div "AU Data Analyst License ID: 142661" at bounding box center [778, 125] width 1108 height 13
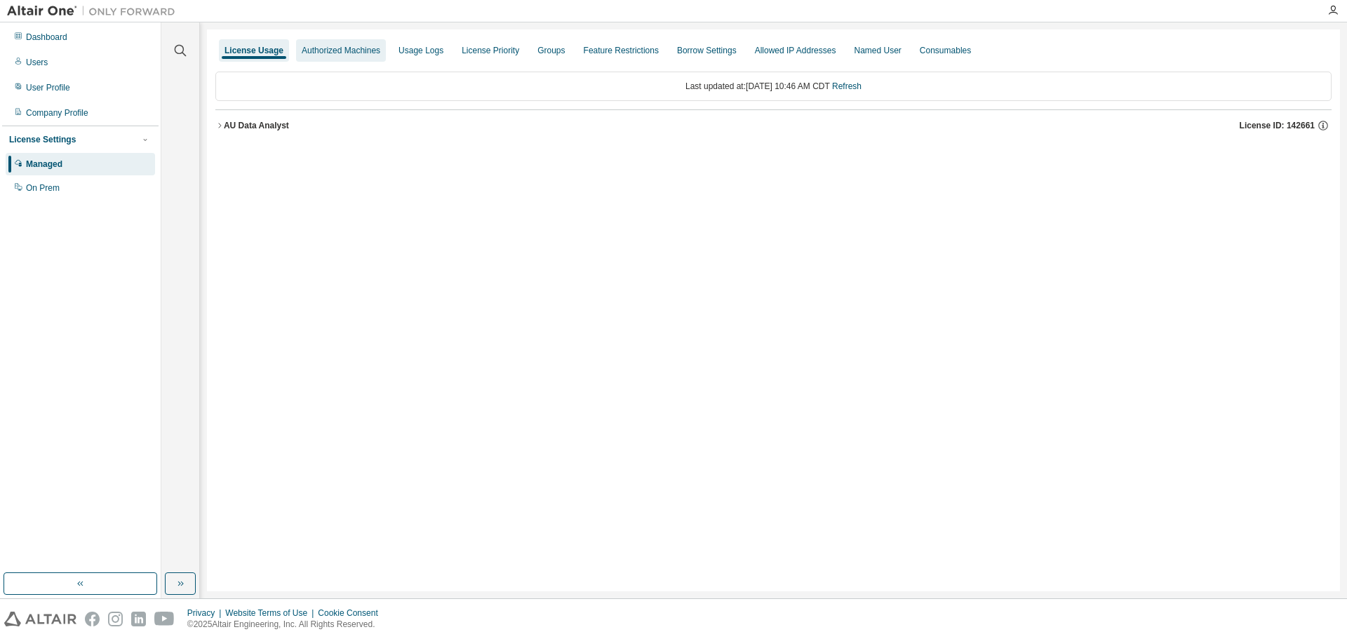
click at [343, 51] on div "Authorized Machines" at bounding box center [341, 50] width 79 height 11
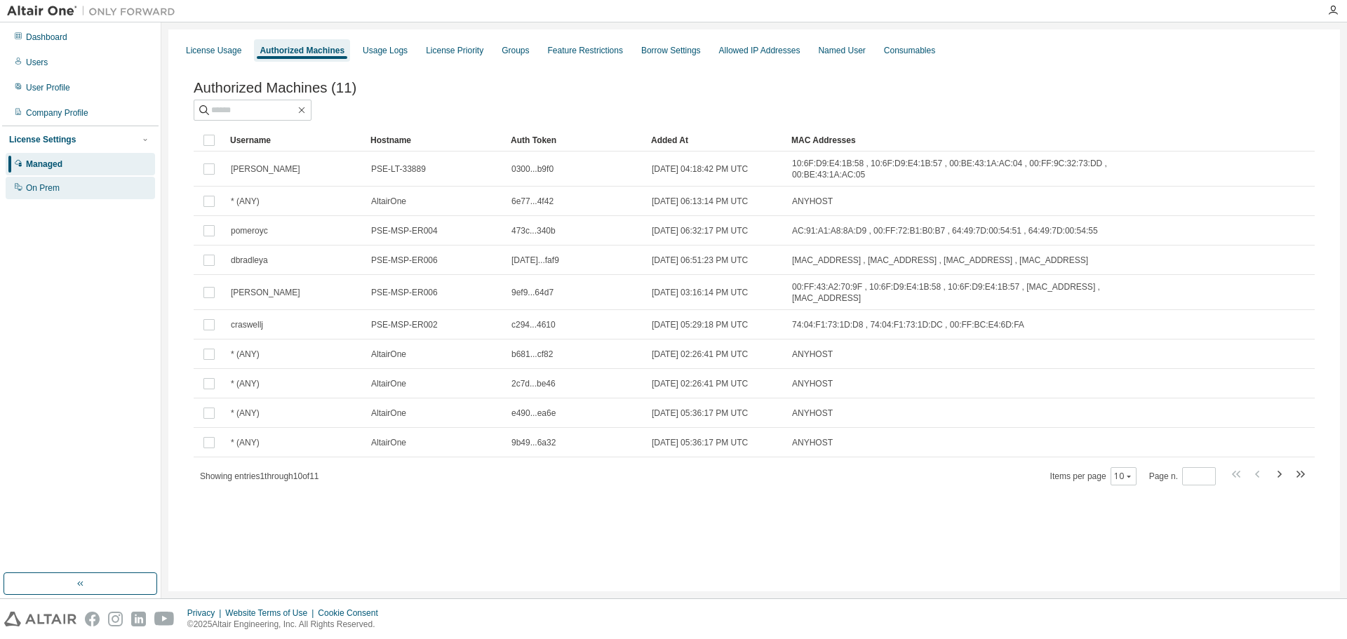
click at [33, 186] on div "On Prem" at bounding box center [43, 187] width 34 height 11
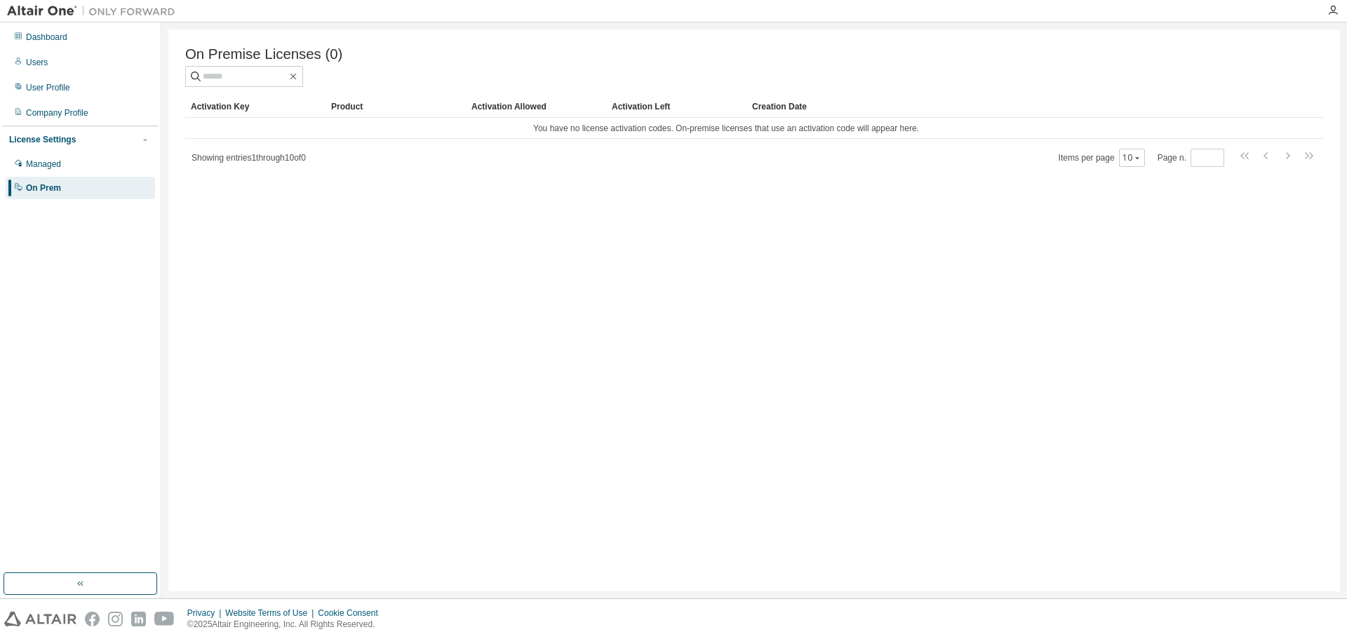
click at [51, 151] on div "License Settings Managed On Prem" at bounding box center [80, 163] width 156 height 75
click at [51, 159] on div "Managed" at bounding box center [43, 164] width 35 height 11
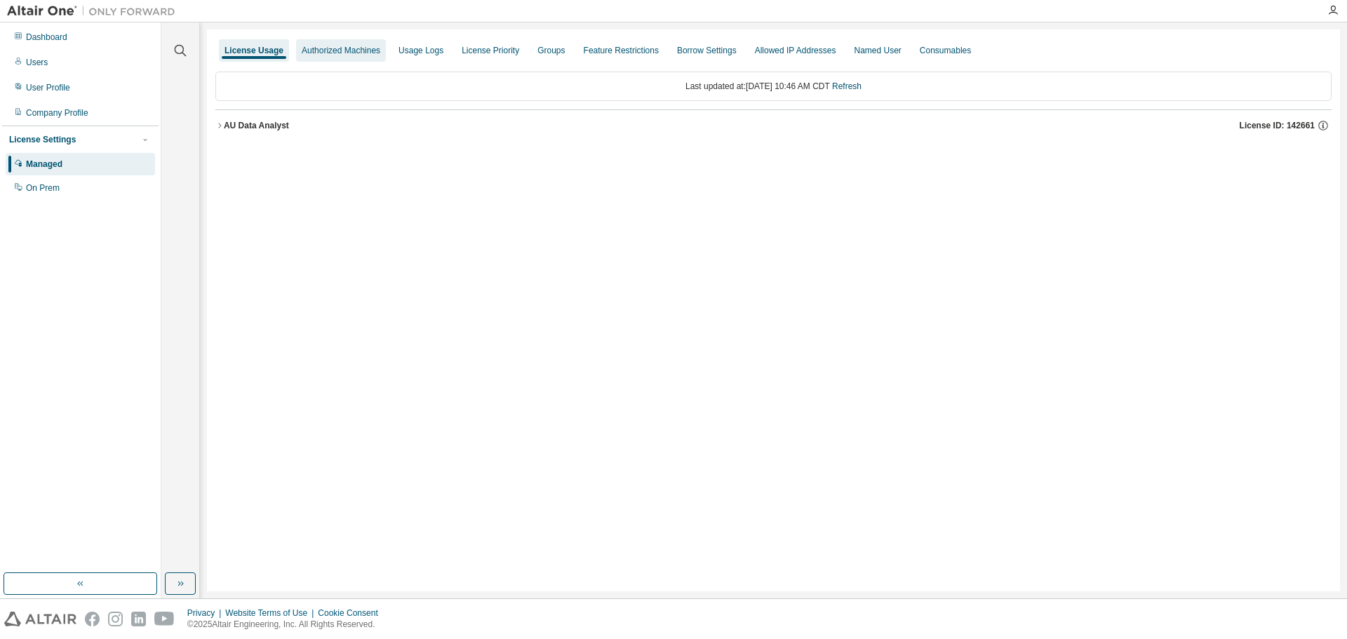
click at [317, 53] on div "Authorized Machines" at bounding box center [341, 50] width 79 height 11
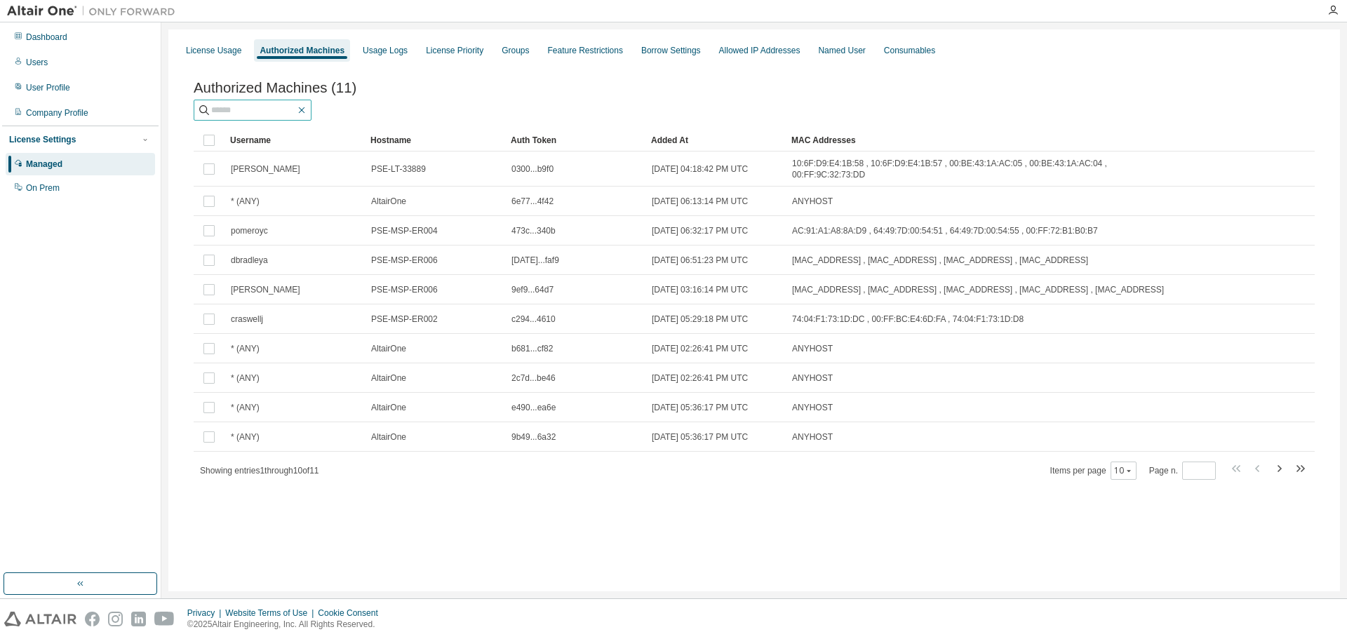
click at [308, 109] on button "button" at bounding box center [301, 110] width 13 height 13
click at [290, 109] on input "text" at bounding box center [253, 110] width 84 height 14
click at [84, 575] on button "button" at bounding box center [81, 584] width 154 height 22
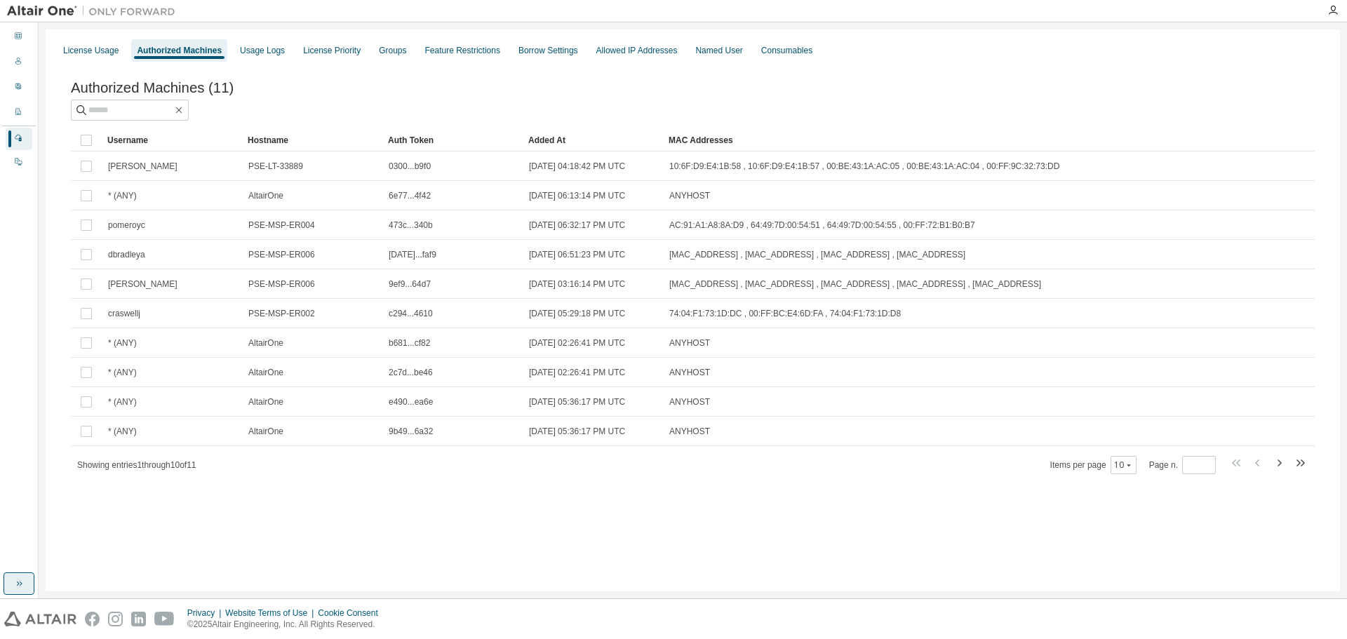
click at [31, 577] on button "button" at bounding box center [19, 584] width 31 height 22
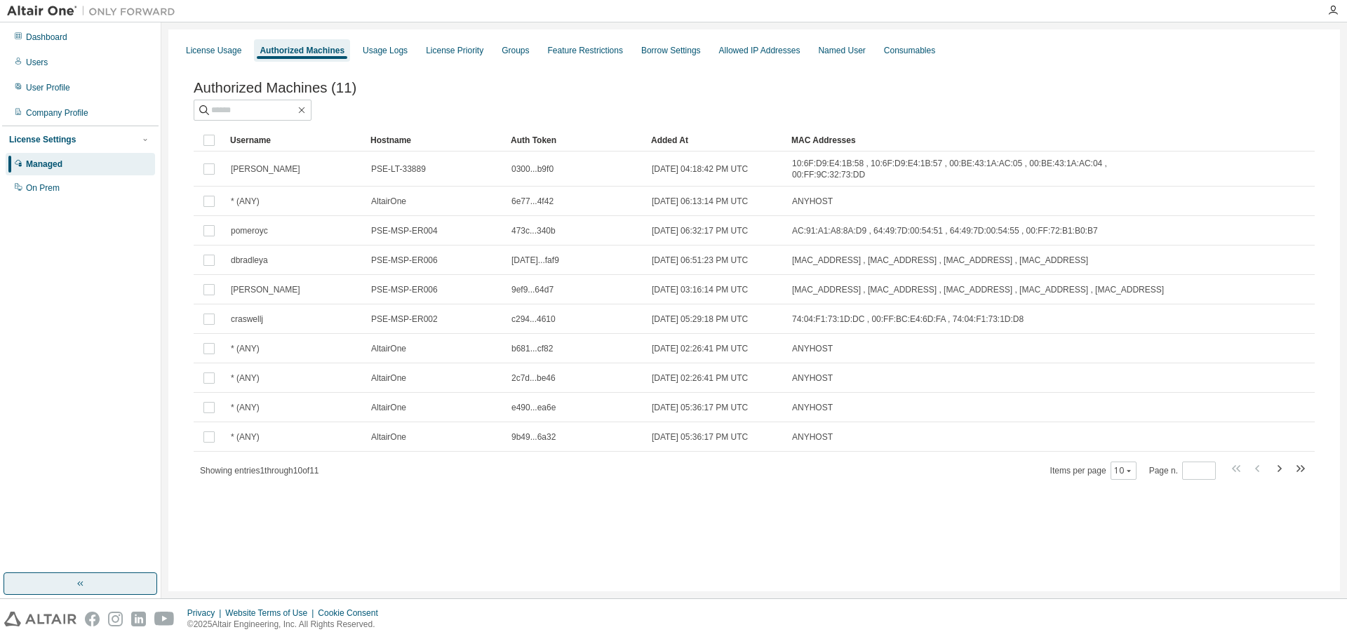
click at [45, 573] on button "button" at bounding box center [81, 584] width 154 height 22
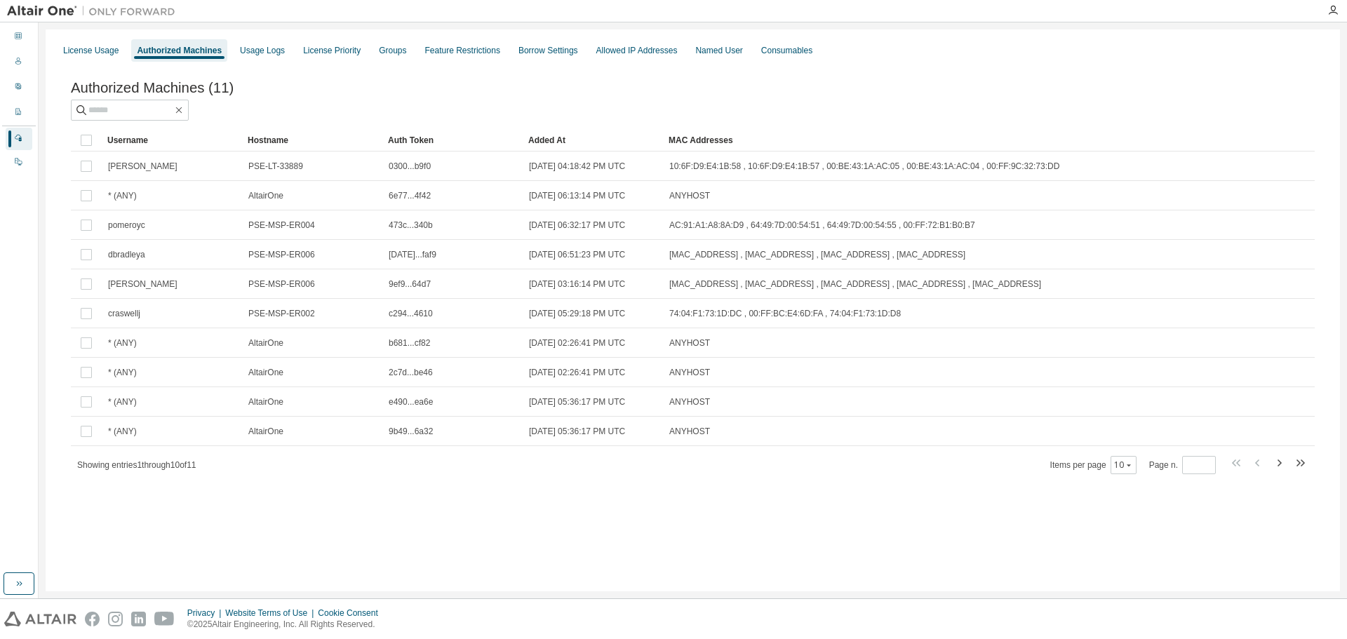
click at [1320, 462] on div "Authorized Machines (11) Clear Load Save Save As Field Operator Value Select fi…" at bounding box center [693, 287] width 1278 height 448
click at [1291, 466] on span at bounding box center [1269, 465] width 80 height 20
click at [1297, 465] on icon "button" at bounding box center [1300, 463] width 17 height 17
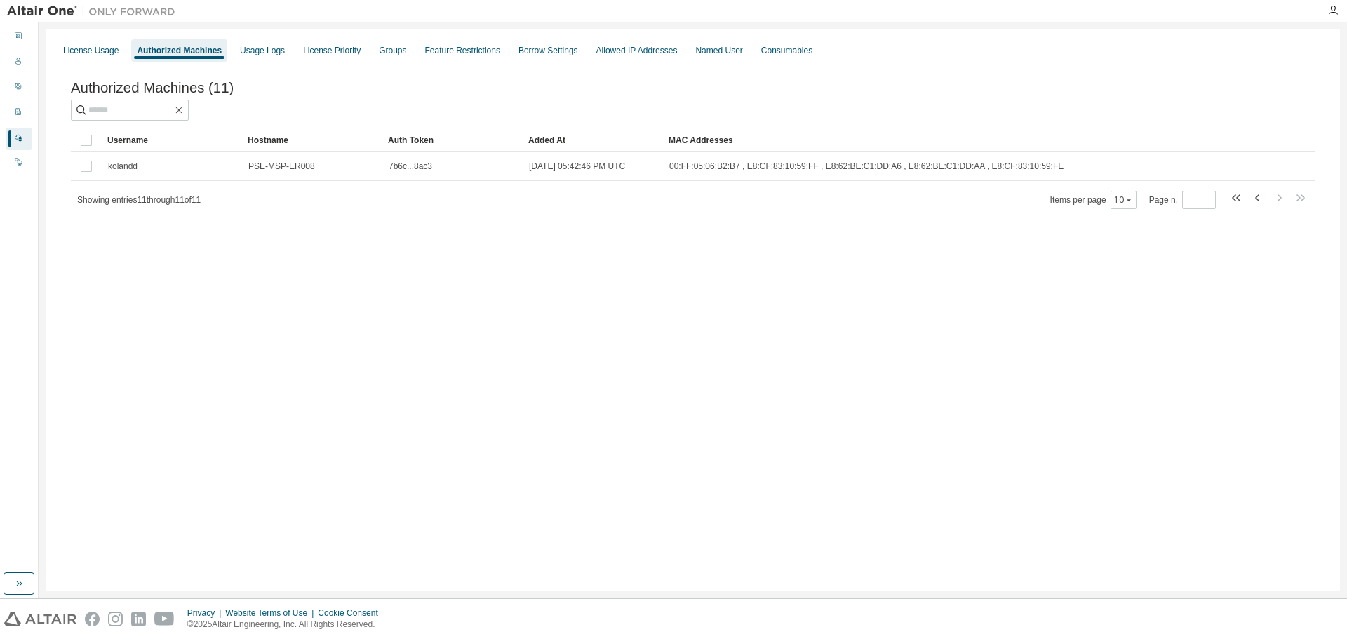
click at [1344, 36] on div "License Usage Authorized Machines Usage Logs License Priority Groups Feature Re…" at bounding box center [693, 310] width 1309 height 576
drag, startPoint x: 721, startPoint y: 99, endPoint x: 332, endPoint y: 292, distance: 434.0
drag, startPoint x: 332, startPoint y: 292, endPoint x: 283, endPoint y: 289, distance: 49.2
click at [283, 289] on div "License Usage Authorized Machines Usage Logs License Priority Groups Feature Re…" at bounding box center [693, 310] width 1295 height 562
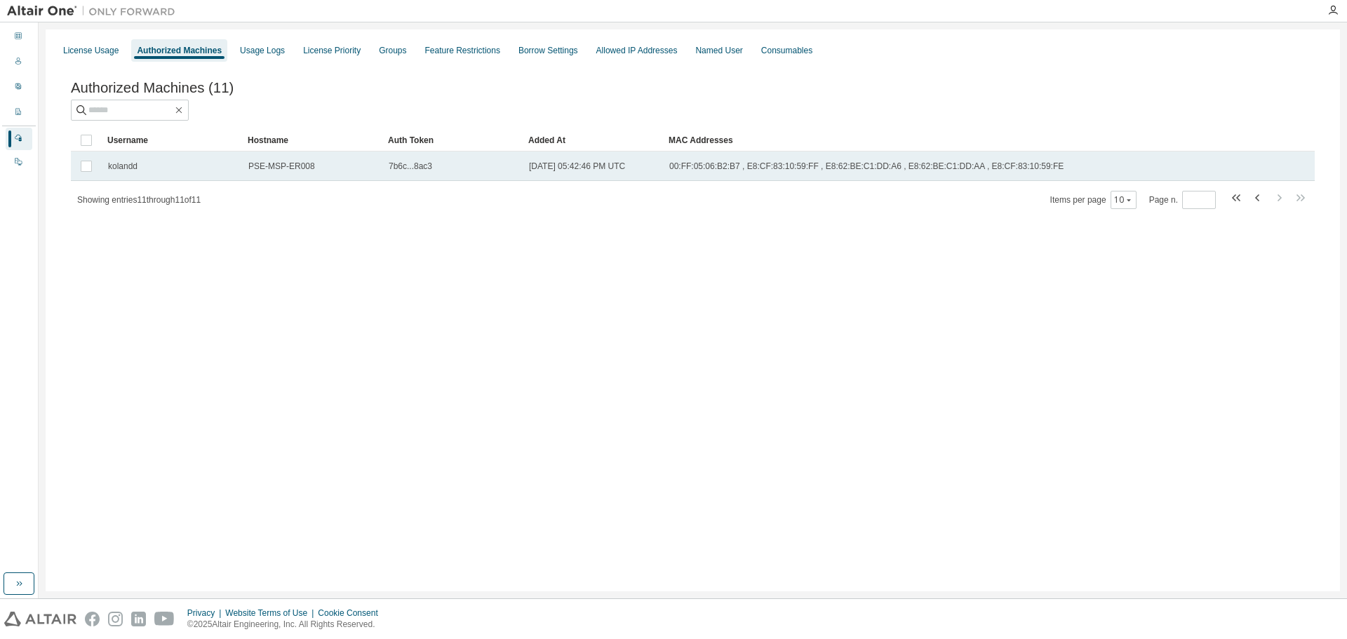
click at [414, 171] on span "7b6c...8ac3" at bounding box center [411, 166] width 44 height 11
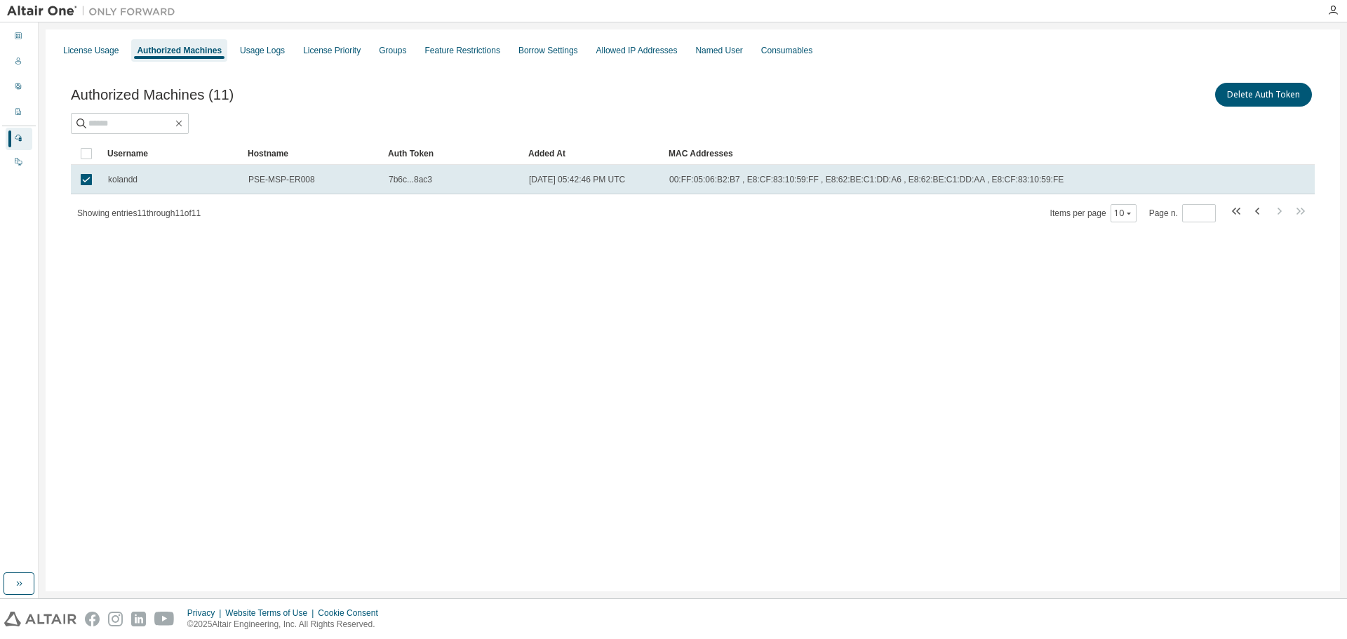
click at [414, 171] on td "7b6c...8ac3" at bounding box center [452, 179] width 140 height 29
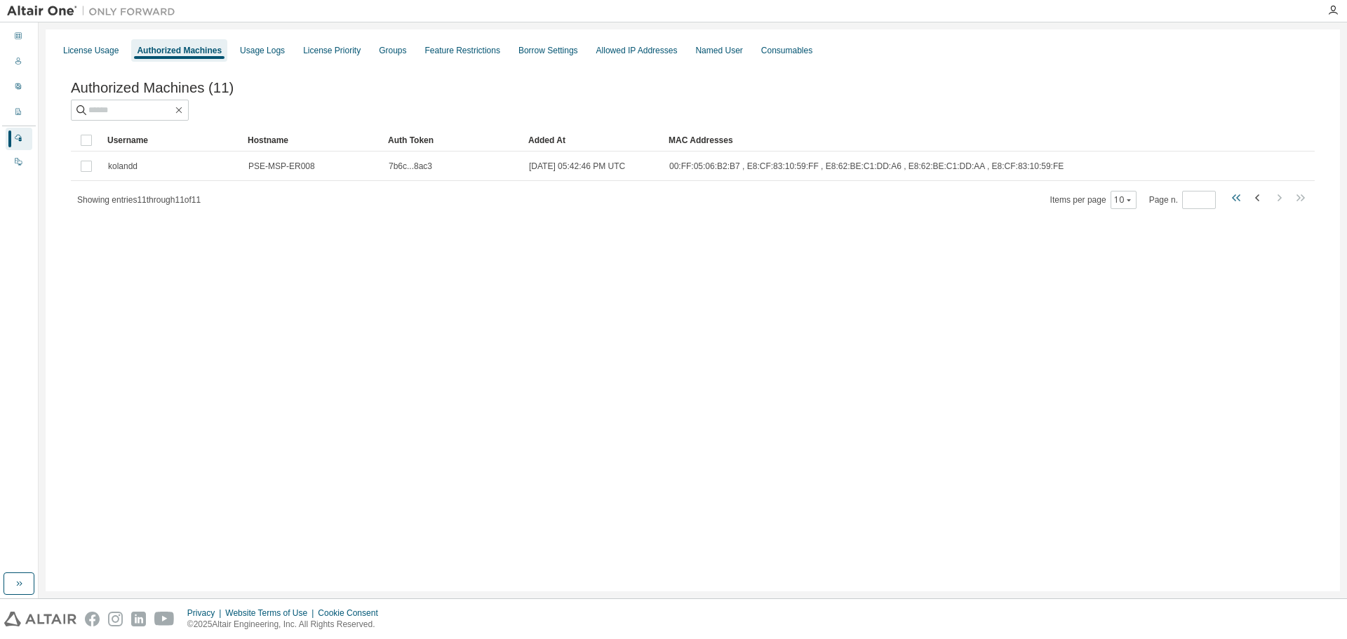
click at [1241, 200] on icon "button" at bounding box center [1237, 197] width 17 height 17
type input "*"
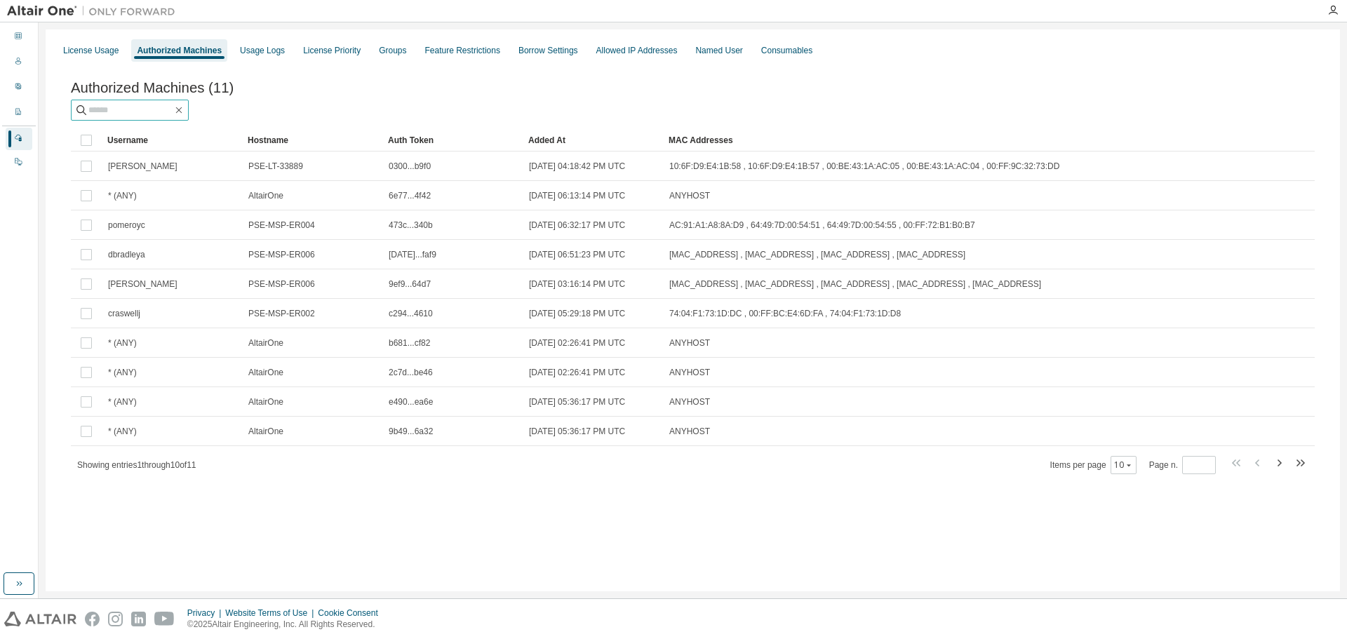
click at [171, 114] on input "text" at bounding box center [130, 110] width 84 height 14
click at [761, 55] on div "Consumables" at bounding box center [786, 50] width 51 height 11
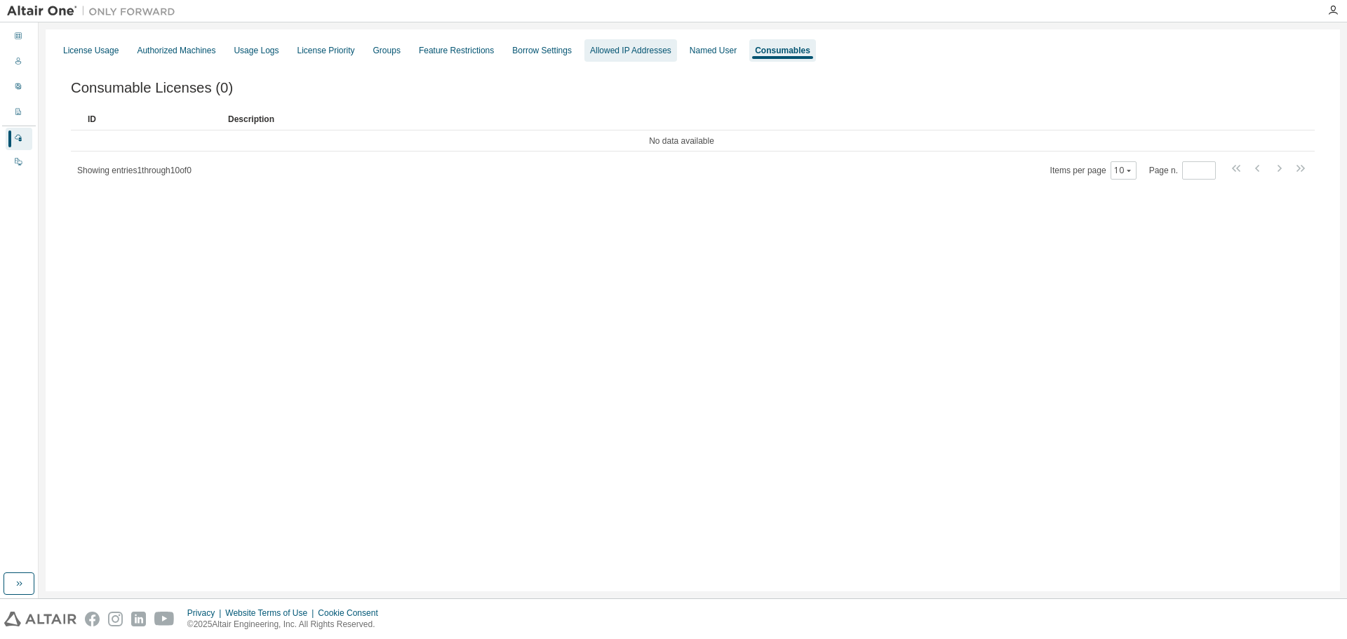
click at [629, 47] on div "Allowed IP Addresses" at bounding box center [630, 50] width 81 height 11
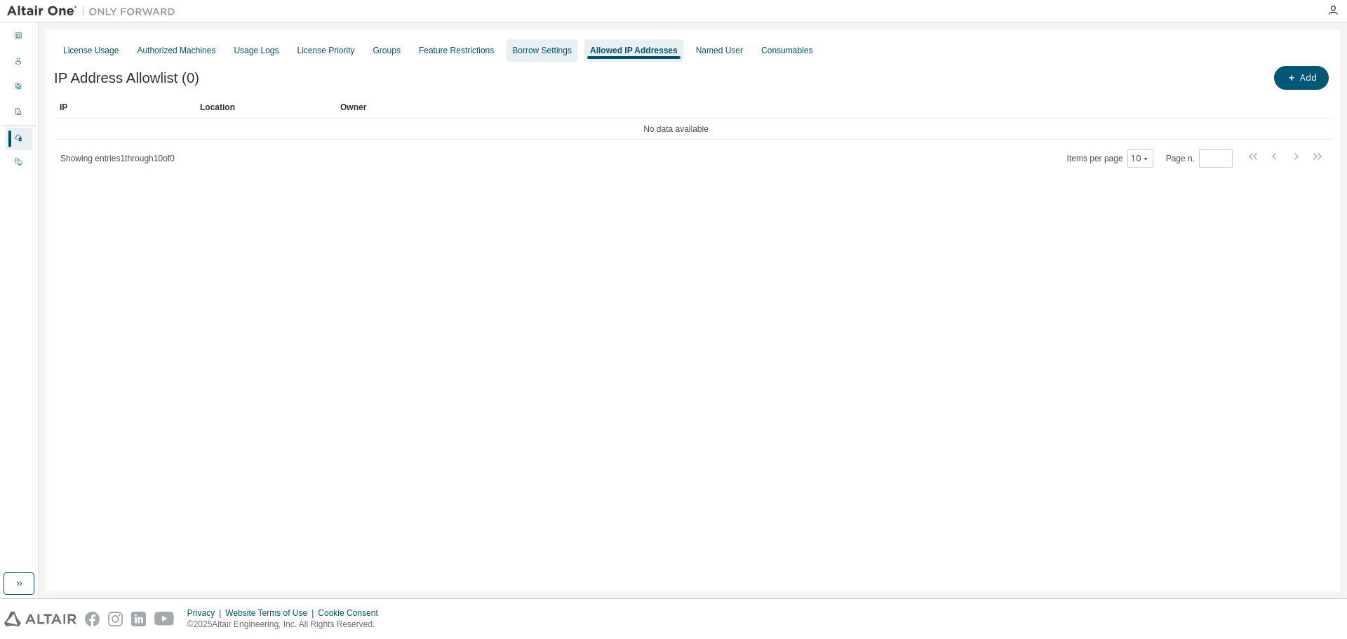
click at [528, 49] on div "Borrow Settings" at bounding box center [542, 50] width 60 height 11
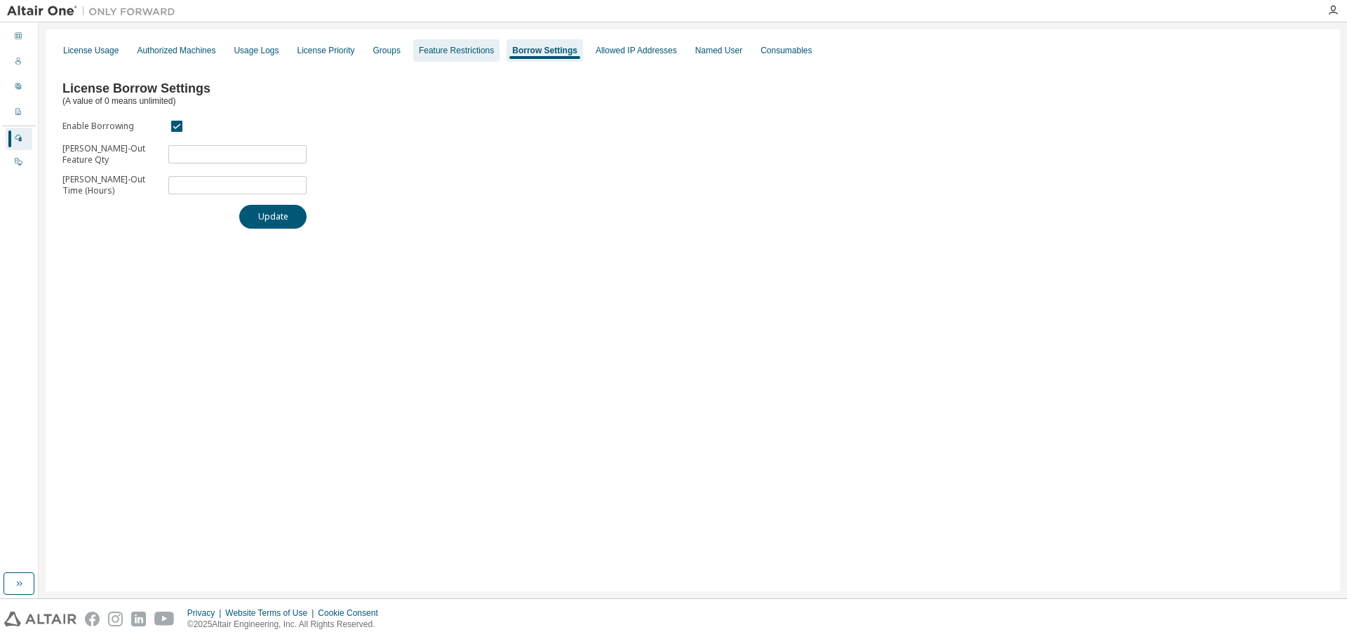
click at [446, 50] on div "Feature Restrictions" at bounding box center [456, 50] width 75 height 11
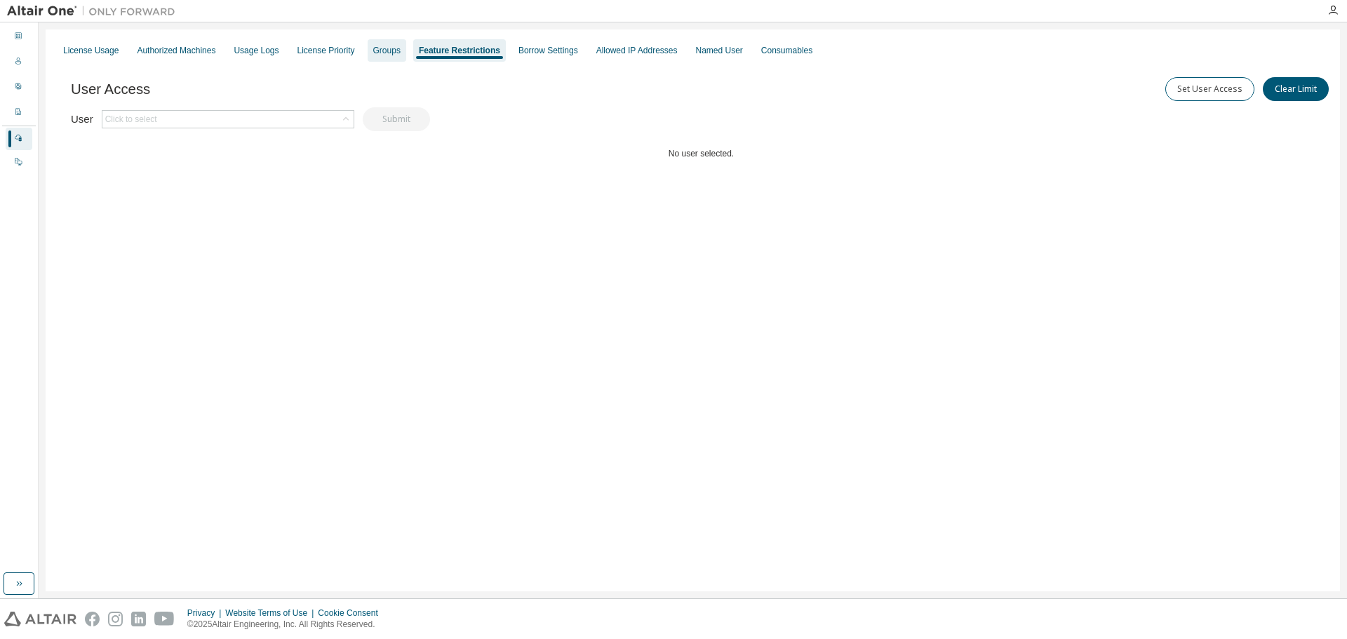
click at [373, 51] on div "Groups" at bounding box center [386, 50] width 27 height 11
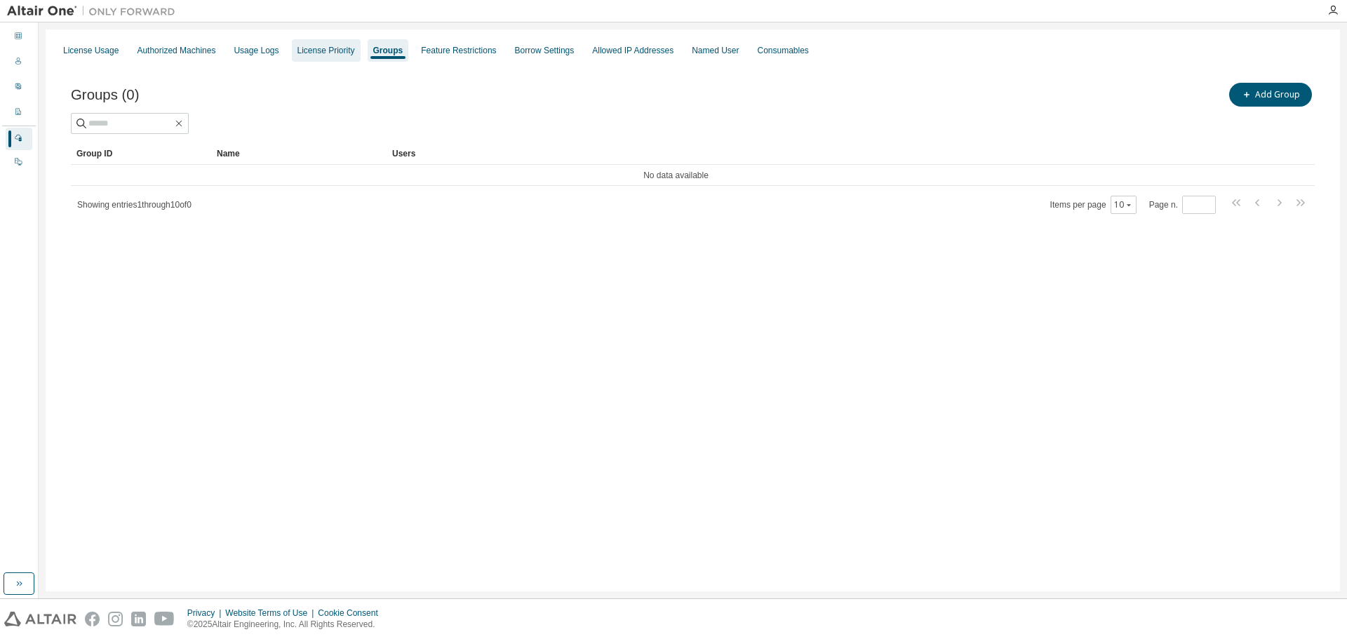
click at [335, 52] on div "License Priority" at bounding box center [327, 50] width 58 height 11
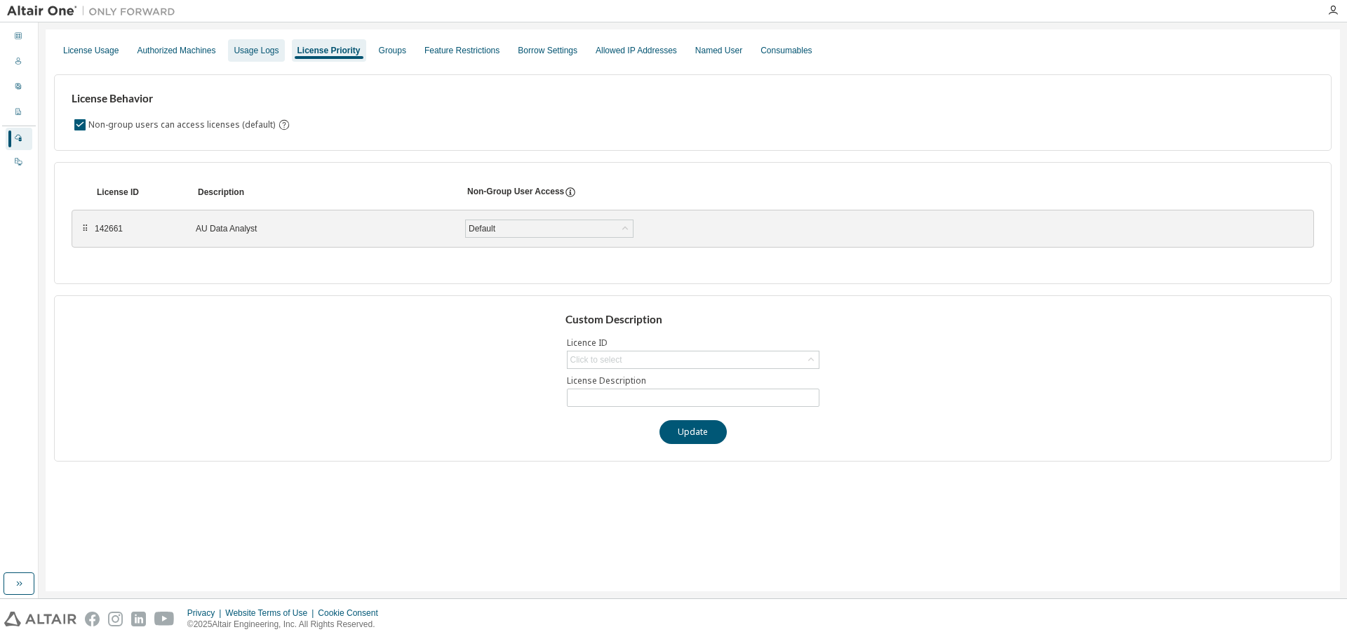
click at [244, 54] on div "Usage Logs" at bounding box center [256, 50] width 45 height 11
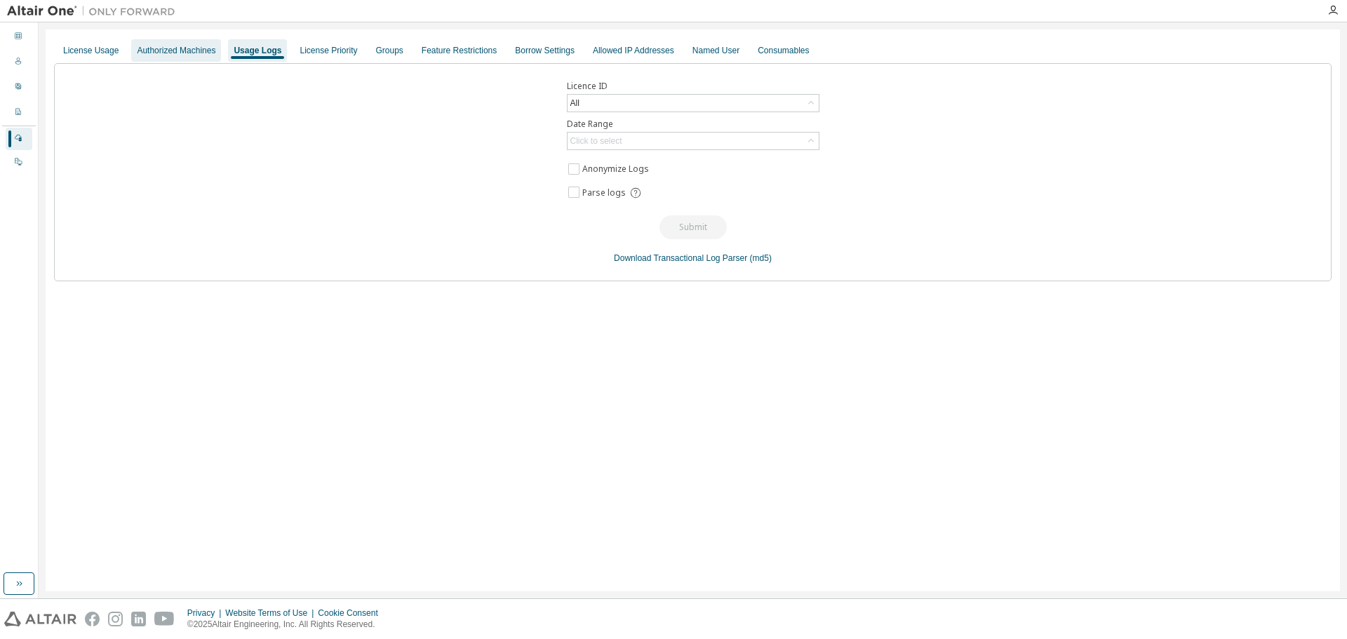
click at [150, 51] on div "Authorized Machines" at bounding box center [176, 50] width 79 height 11
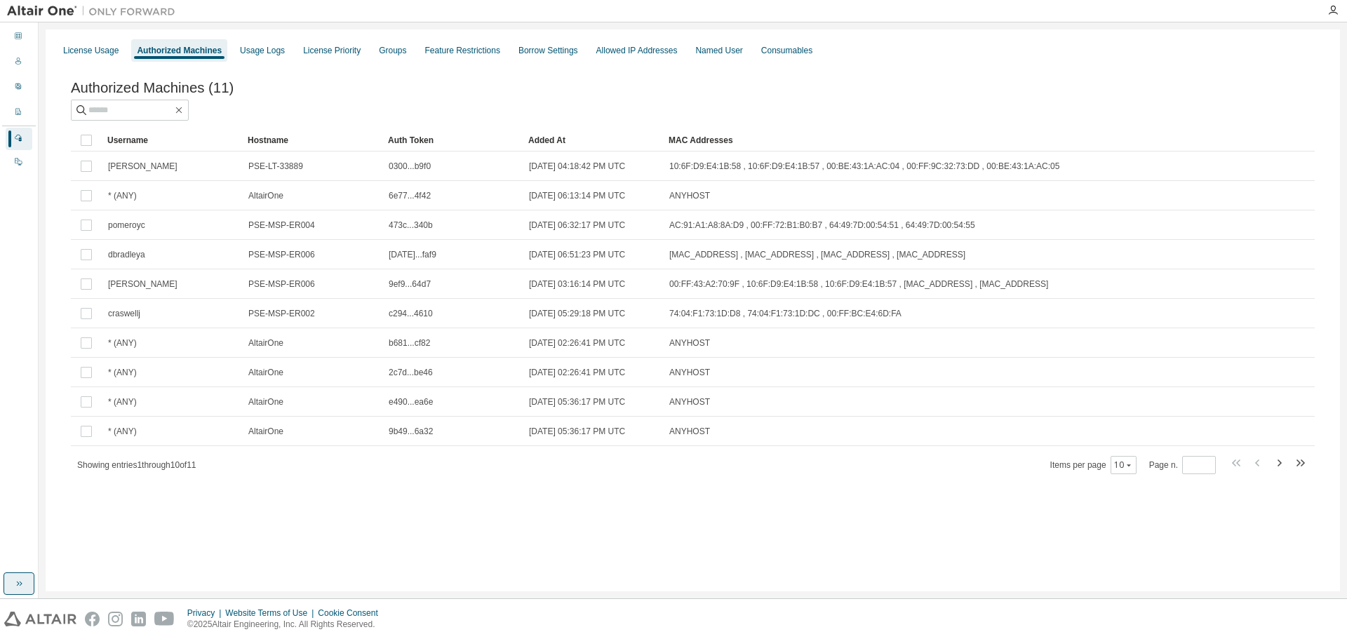
click at [17, 583] on icon "button" at bounding box center [18, 583] width 11 height 11
